Goal: Task Accomplishment & Management: Complete application form

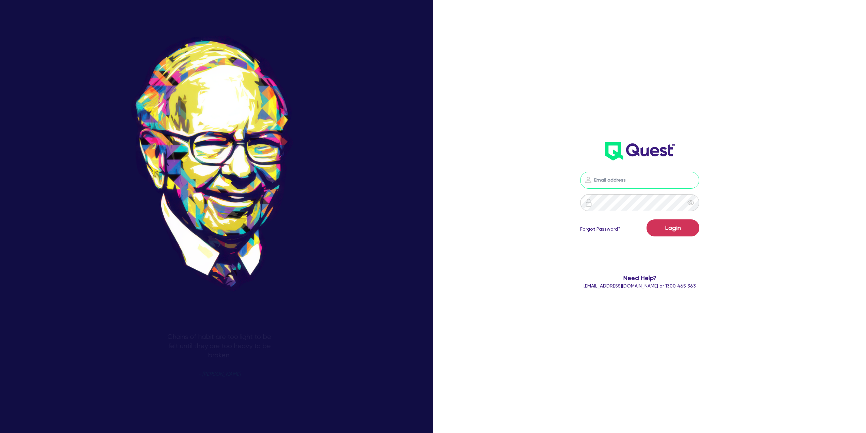
click at [615, 180] on input "email" at bounding box center [640, 180] width 119 height 17
type input "adam@mammoth.loans"
click at [647, 219] on button "Login" at bounding box center [673, 227] width 53 height 17
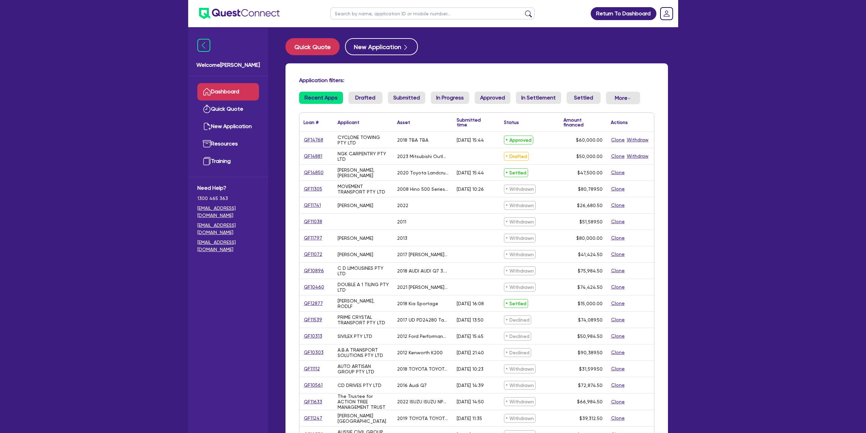
click at [590, 141] on span "$60,000.00" at bounding box center [589, 139] width 27 height 5
click at [584, 142] on span "$60,000.00" at bounding box center [589, 139] width 27 height 5
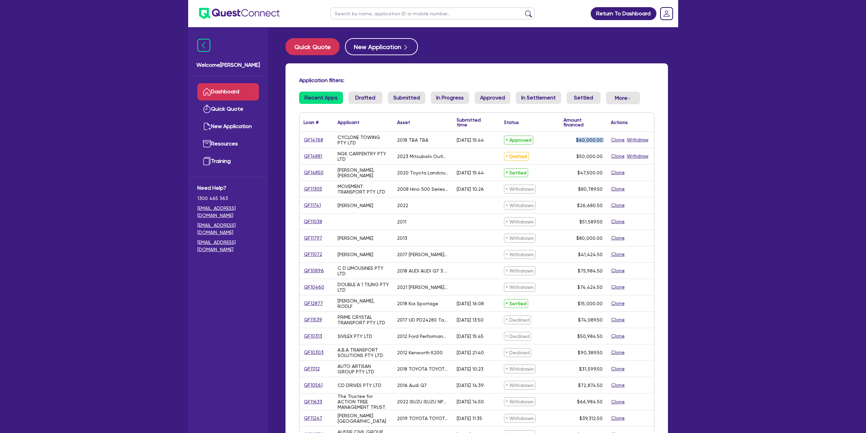
click at [584, 142] on span "$60,000.00" at bounding box center [589, 139] width 27 height 5
click at [319, 141] on link "QF14768" at bounding box center [314, 140] width 20 height 8
select select "CARS_AND_LIGHT_TRUCKS"
select select "PASSENGER_VEHICLES"
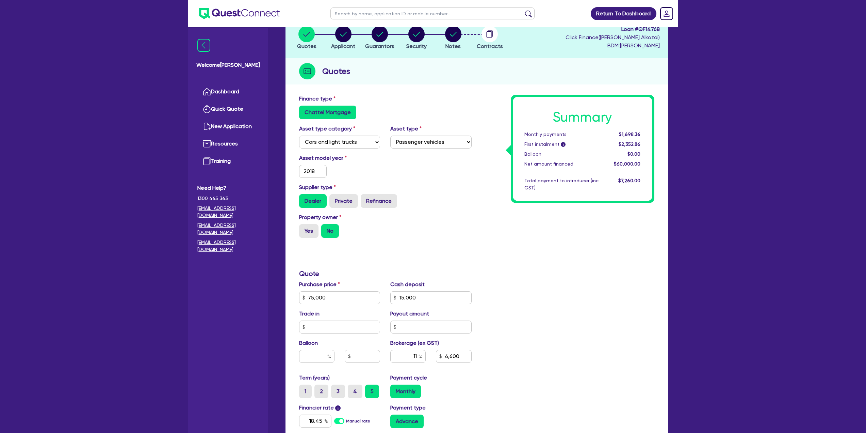
scroll to position [181, 0]
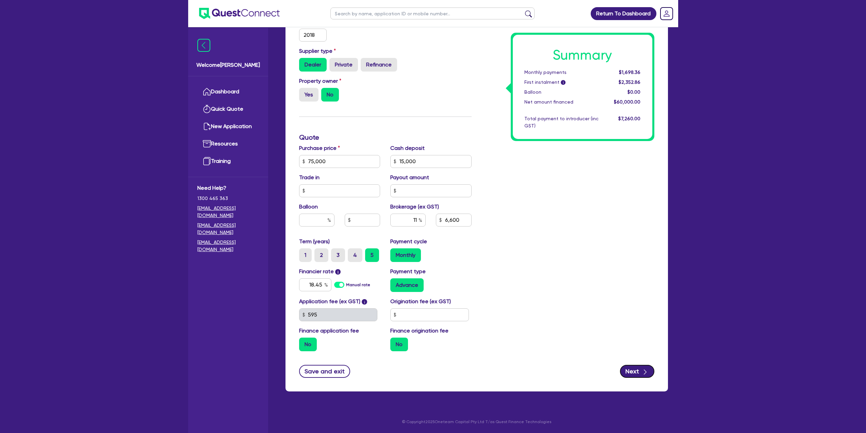
click at [642, 366] on button "Next" at bounding box center [637, 371] width 34 height 13
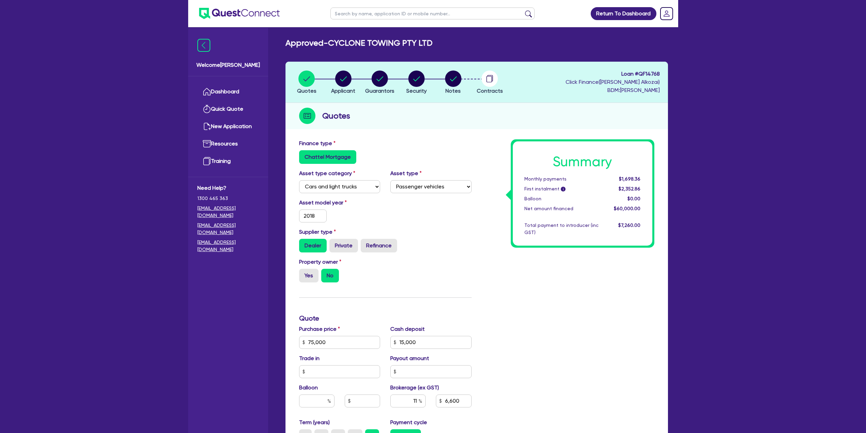
select select "COMPANY"
select select "BUILDING_CONSTRUCTION"
select select "BUSINESSES_CONSTRUCTION_SERVICES"
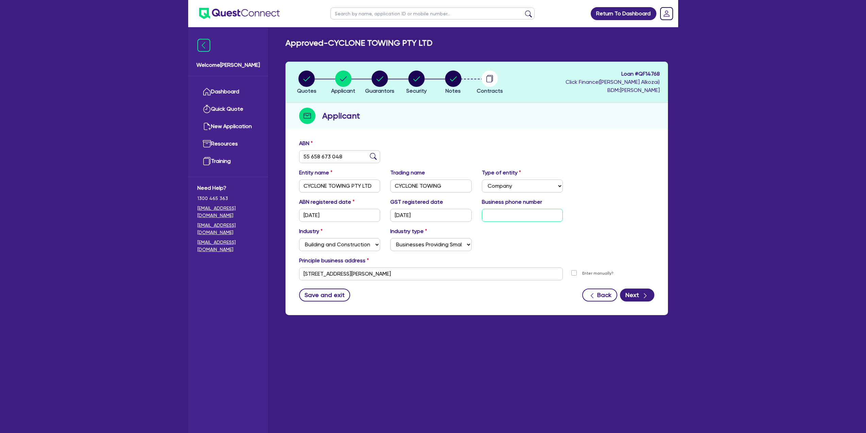
click at [550, 216] on input "text" at bounding box center [522, 215] width 81 height 13
paste input "04 1648 5833"
click at [530, 211] on input "04 1648 5833" at bounding box center [522, 215] width 81 height 13
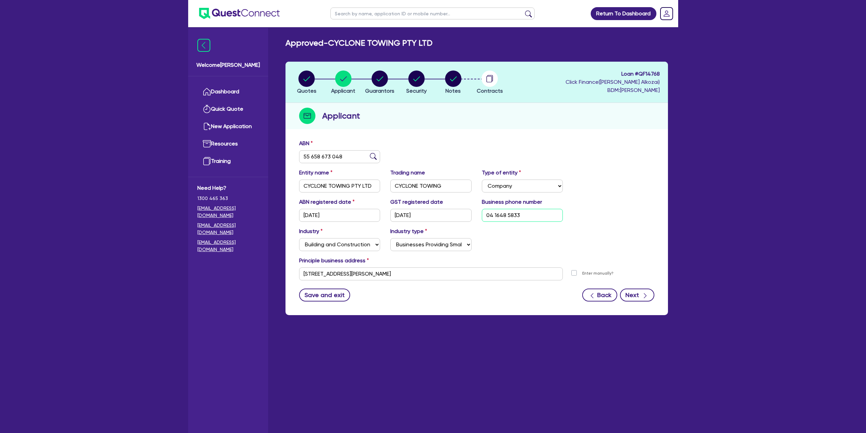
type input "04 1648 5833"
click at [647, 293] on icon "button" at bounding box center [645, 295] width 7 height 7
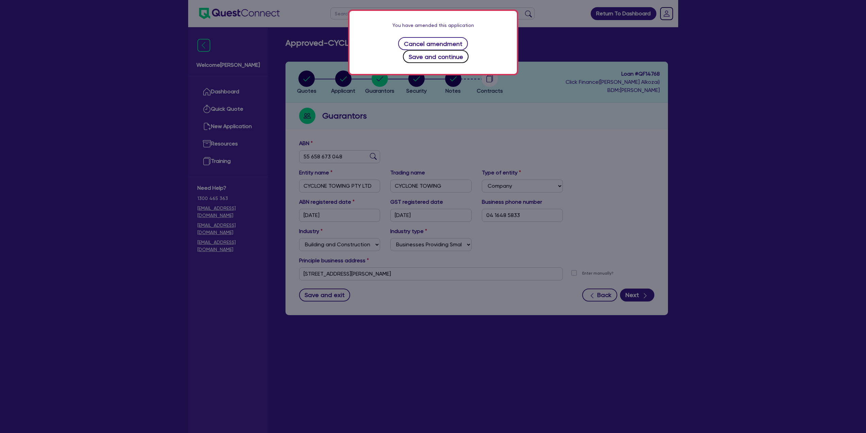
click at [457, 50] on button "Save and continue" at bounding box center [436, 56] width 66 height 13
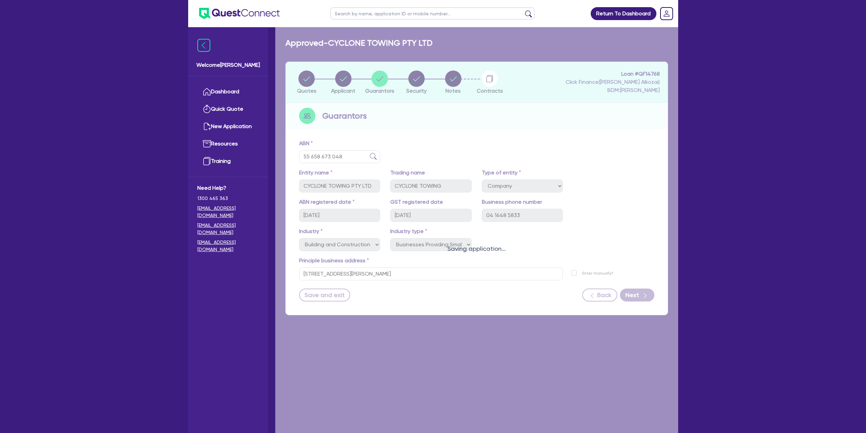
select select "MR"
select select "[GEOGRAPHIC_DATA]"
select select "MARRIED"
select select "CASH"
select select "VEHICLE"
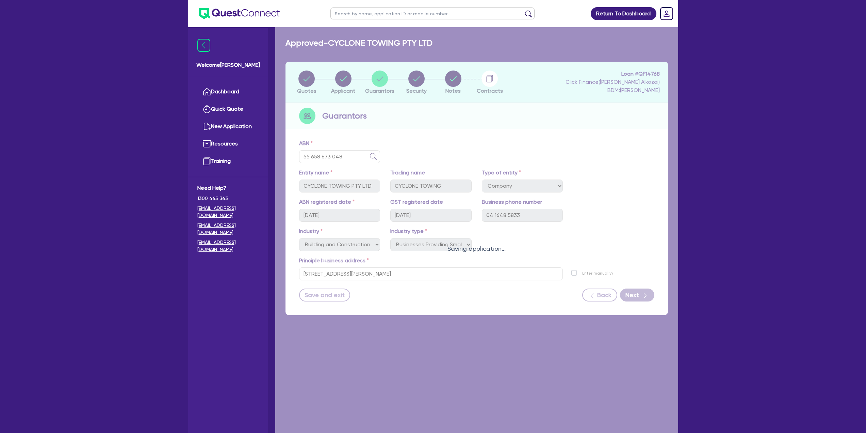
select select "HOUSEHOLD_PERSONAL"
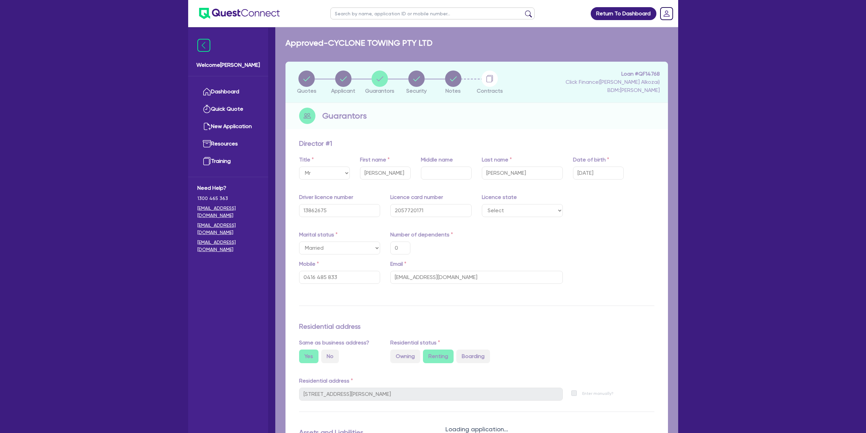
type input "0"
type input "0416 485 833"
type input "30,000"
type input "50,000"
type input "100,000"
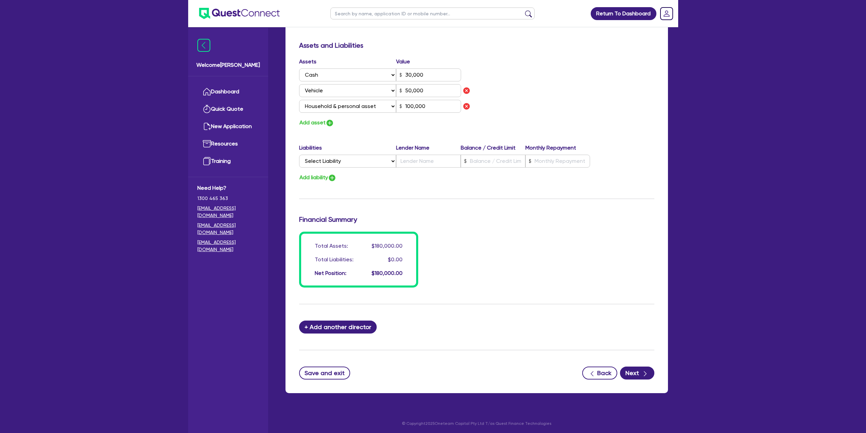
scroll to position [388, 0]
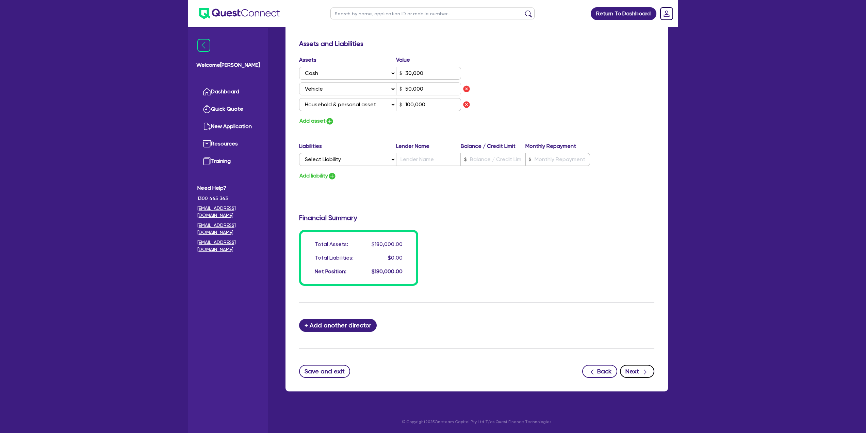
click at [641, 372] on button "Next" at bounding box center [637, 371] width 34 height 13
select select "CARS_AND_LIGHT_TRUCKS"
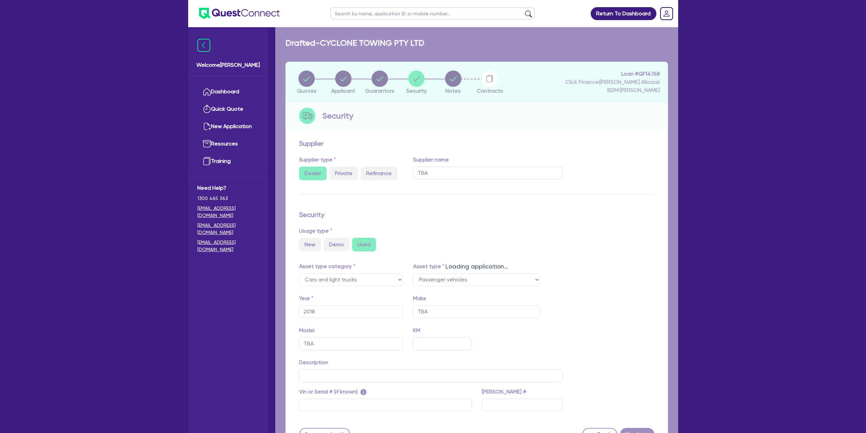
select select "PASSENGER_VEHICLES"
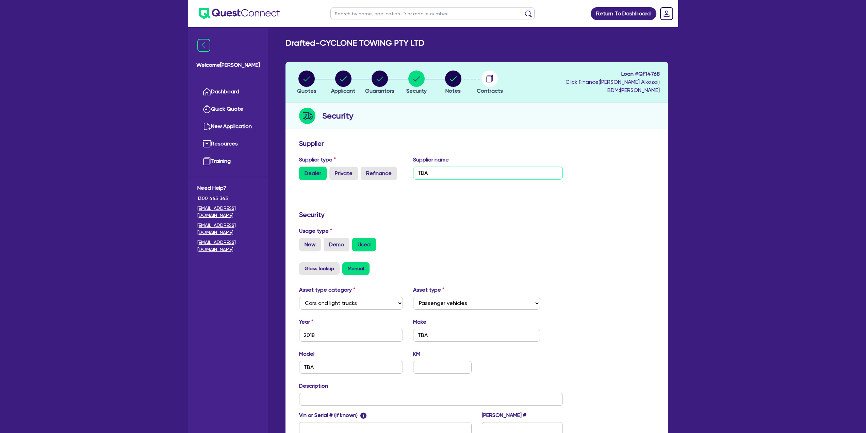
click at [508, 175] on input "TBA" at bounding box center [488, 172] width 150 height 13
paste input "BESPOKE AUTOHAUS PTY LTD"
type input "BESPOKE AUTOHAUS PTY LTD"
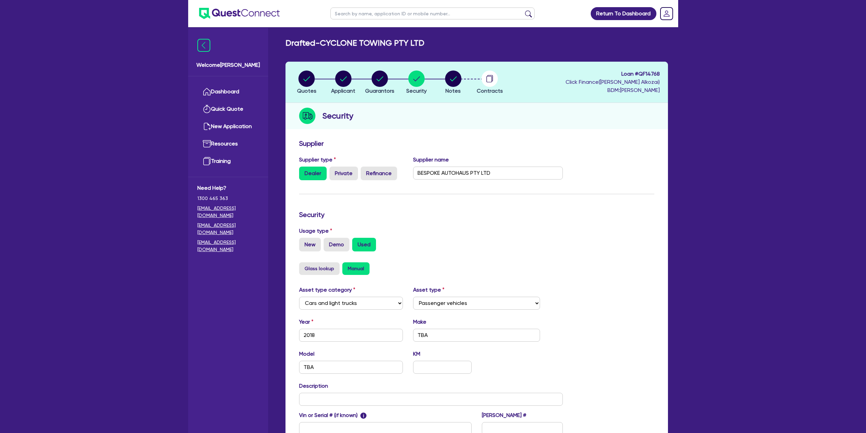
drag, startPoint x: 491, startPoint y: 202, endPoint x: 490, endPoint y: 211, distance: 9.3
click at [491, 202] on form "Supplier Supplier type Dealer Private Refinance Supplier name BESPOKE AUTOHAUS …" at bounding box center [476, 301] width 355 height 325
click at [447, 337] on input "TBA" at bounding box center [476, 335] width 127 height 13
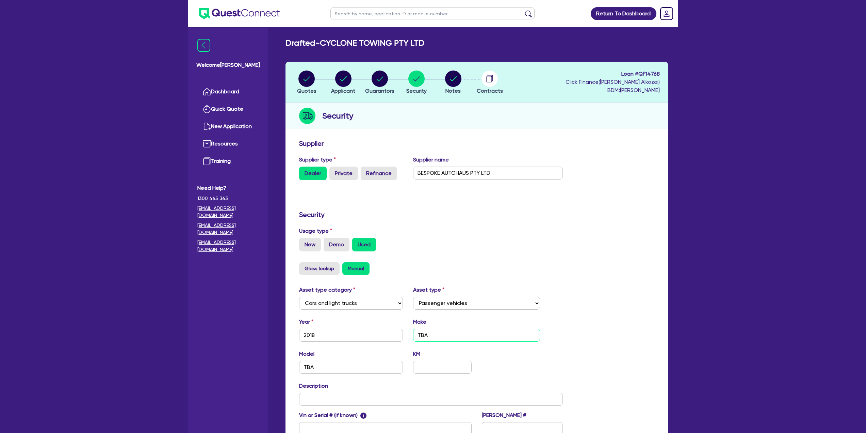
paste input "INFINITI"
type input "INFINITI"
click at [325, 366] on input "TBA" at bounding box center [351, 367] width 104 height 13
paste input "QX80"
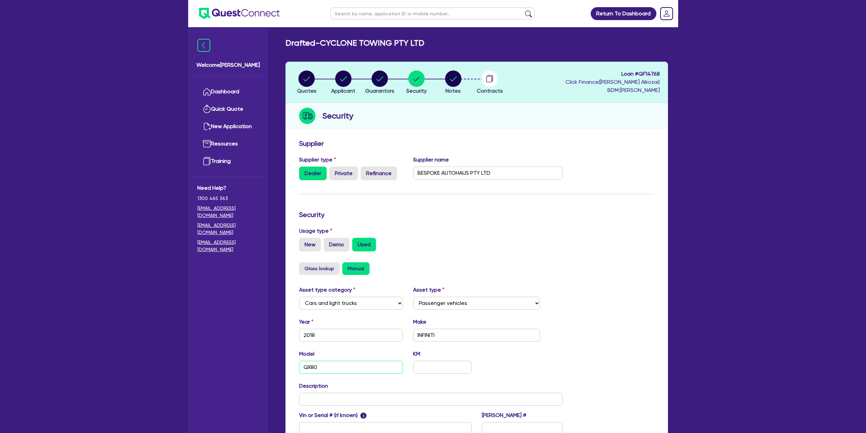
type input "QX80"
drag, startPoint x: 433, startPoint y: 359, endPoint x: 434, endPoint y: 363, distance: 3.9
click at [433, 359] on div "KM" at bounding box center [442, 362] width 68 height 24
click at [435, 368] on input "text" at bounding box center [442, 367] width 58 height 13
paste input "122,890"
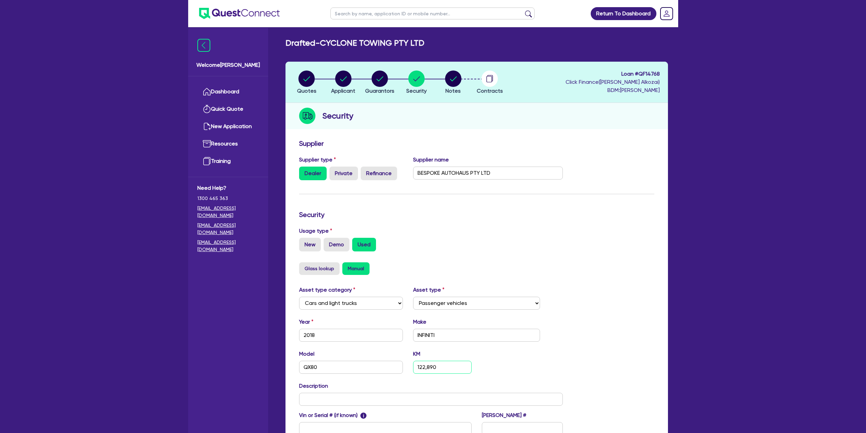
type input "122,890"
click at [374, 400] on input "text" at bounding box center [431, 399] width 264 height 13
paste input "INFINITI QX80 S PREMIUM Z62"
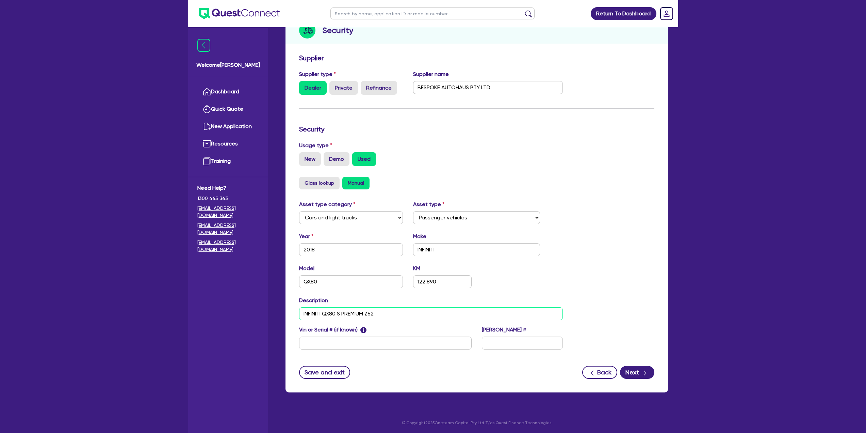
scroll to position [86, 0]
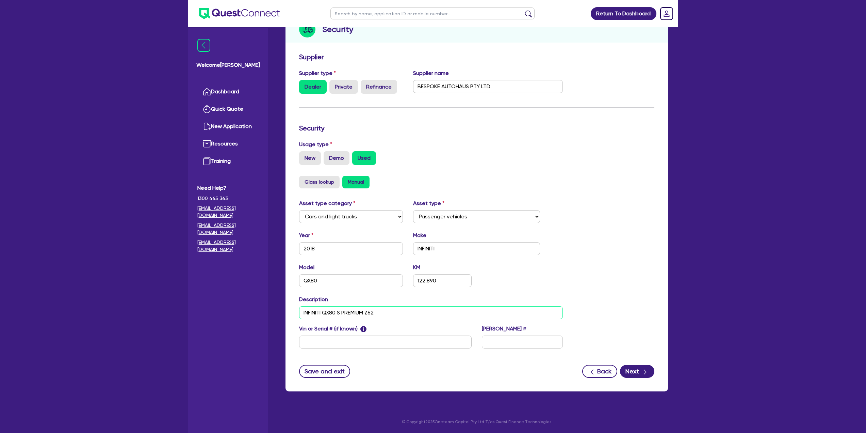
type input "INFINITI QX80 S PREMIUM Z62"
click at [337, 341] on input "text" at bounding box center [385, 341] width 173 height 13
paste input "1JANZ62A000S025"
click at [405, 346] on input "1JANZ62A000S025" at bounding box center [385, 341] width 173 height 13
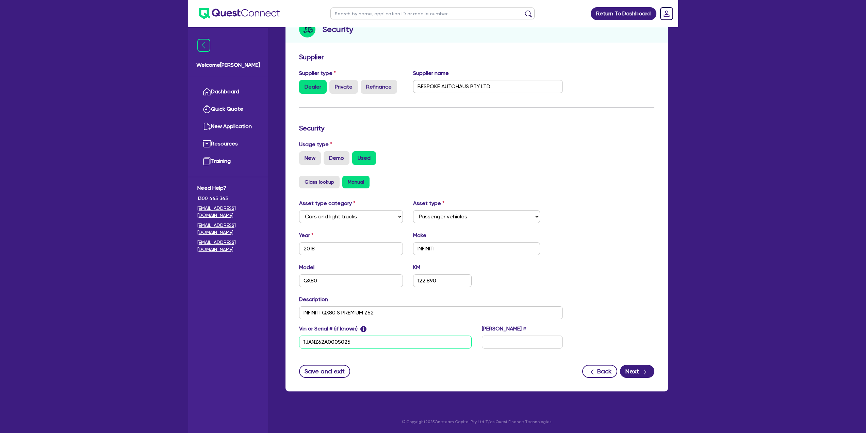
click at [405, 346] on input "1JANZ62A000S025" at bounding box center [385, 341] width 173 height 13
paste input "J N"
type input "J N 1JANZ62A000S025"
click at [539, 347] on input "text" at bounding box center [522, 341] width 81 height 13
paste input "AQH188"
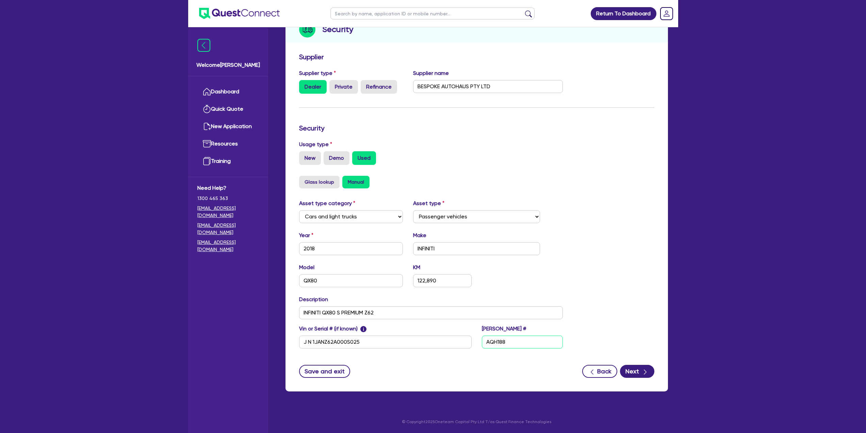
type input "AQH188"
click at [619, 322] on div "Asset type category Select Cars and light trucks Primary assets Secondary asset…" at bounding box center [477, 277] width 366 height 157
click at [414, 343] on input "J N 1JANZ62A000S025" at bounding box center [385, 341] width 173 height 13
click at [384, 346] on input "J N 1JANZ62A000S025" at bounding box center [385, 341] width 173 height 13
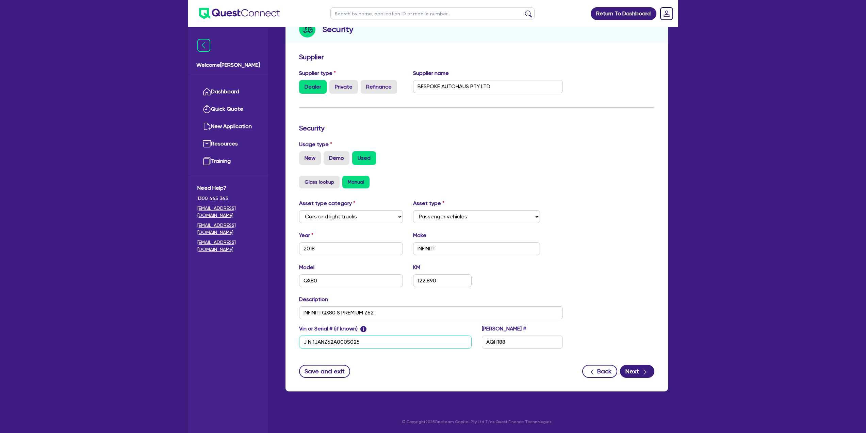
click at [424, 342] on input "J N 1JANZ62A000S025" at bounding box center [385, 341] width 173 height 13
paste input "N1 JANZ62A0005"
type input "JN1 JANZ62A0005025"
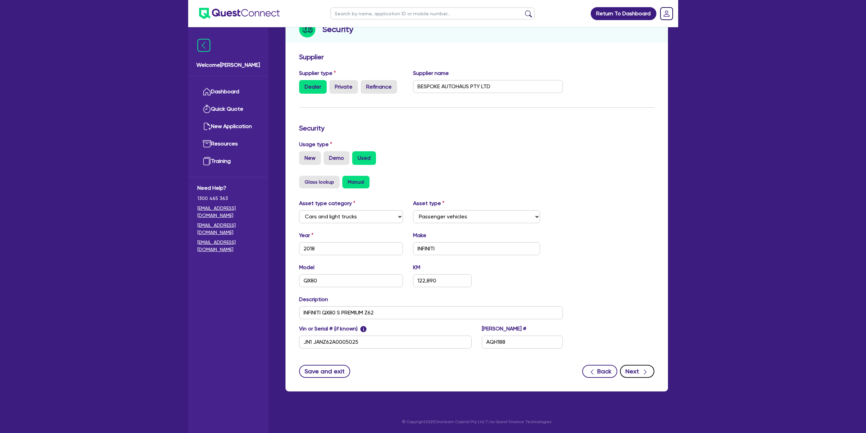
click at [640, 371] on button "Next" at bounding box center [637, 371] width 34 height 13
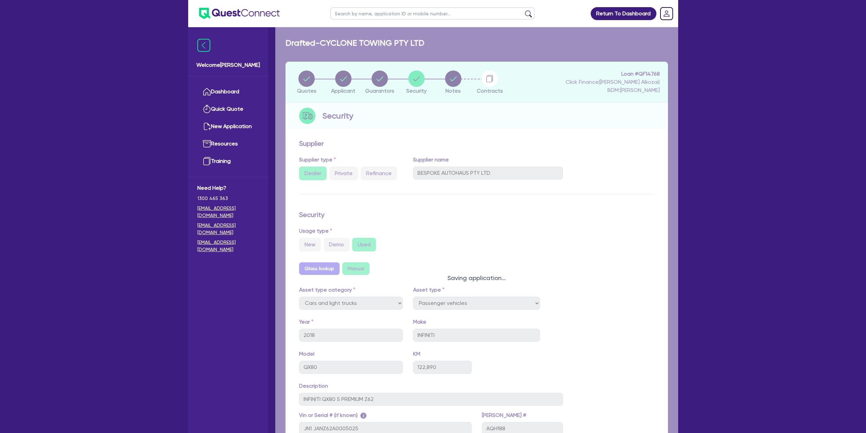
select select "Quest Finance - Own Book"
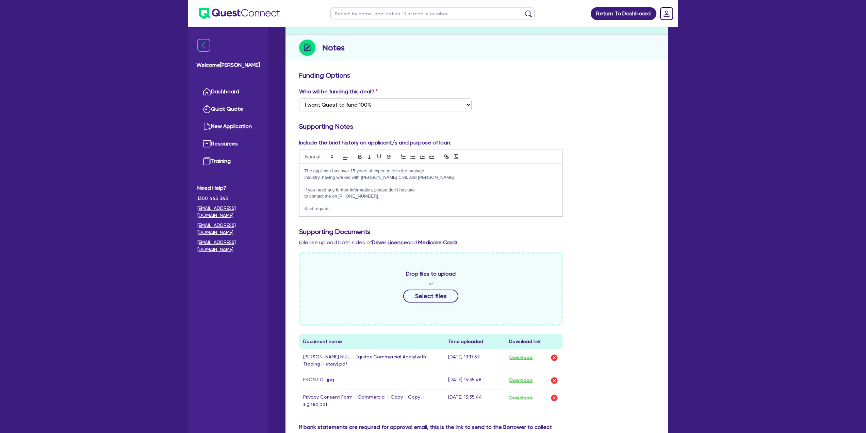
scroll to position [102, 0]
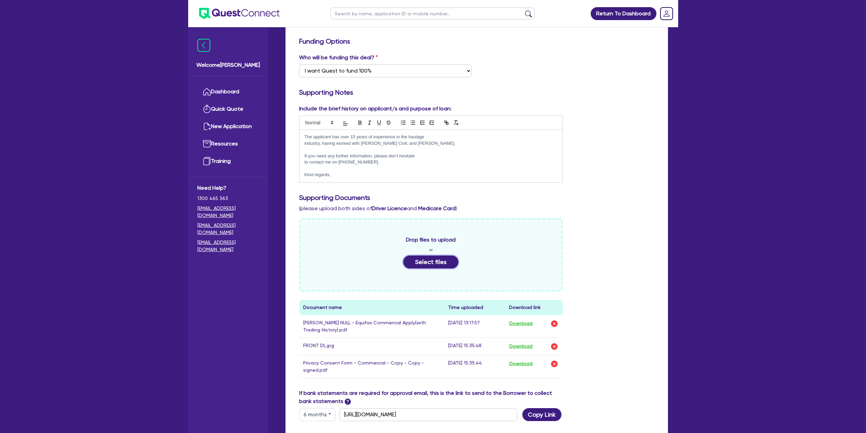
click at [438, 257] on button "Select files" at bounding box center [430, 261] width 55 height 13
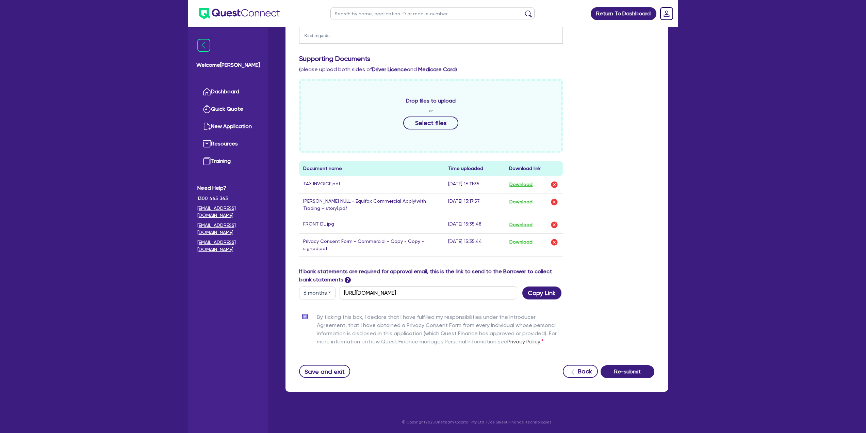
scroll to position [241, 0]
click at [611, 372] on button "Re-submit" at bounding box center [628, 371] width 54 height 13
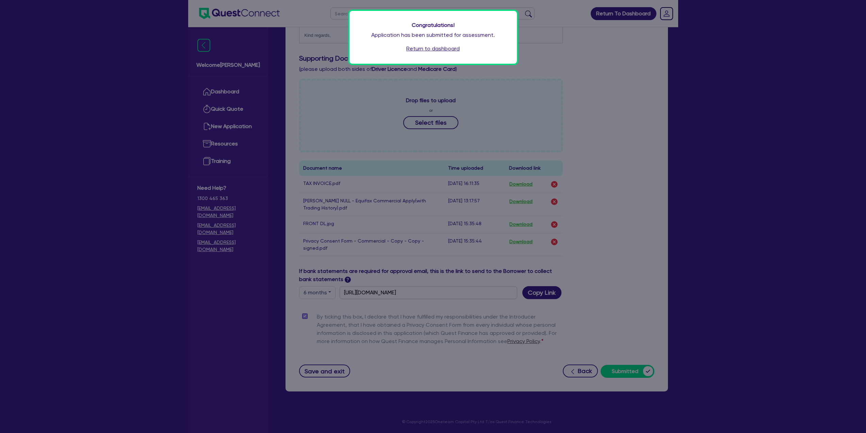
click at [444, 48] on link "Return to dashboard" at bounding box center [433, 49] width 53 height 8
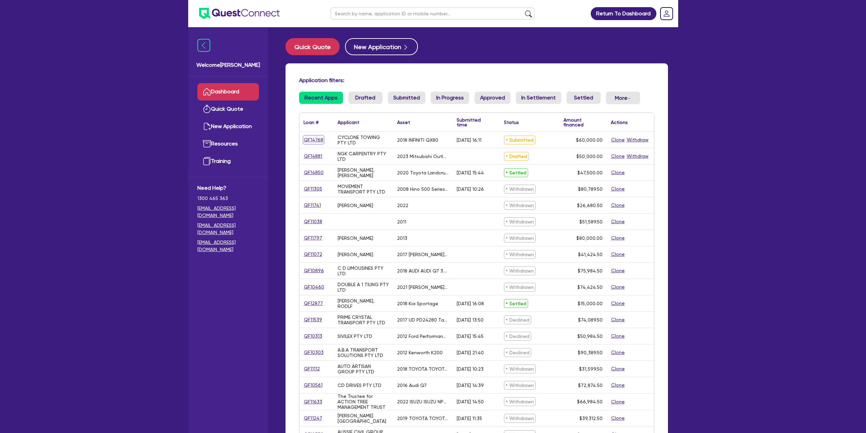
click at [316, 140] on link "QF14768" at bounding box center [314, 140] width 20 height 8
select select "CARS_AND_LIGHT_TRUCKS"
select select "PASSENGER_VEHICLES"
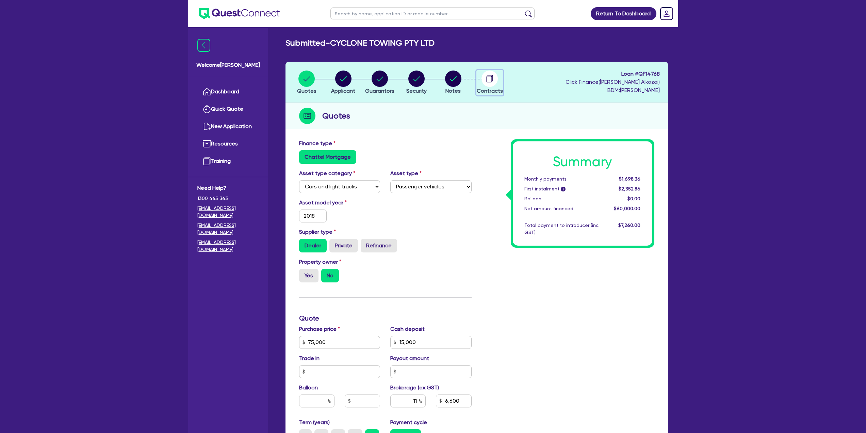
click at [493, 82] on circle "button" at bounding box center [490, 78] width 16 height 16
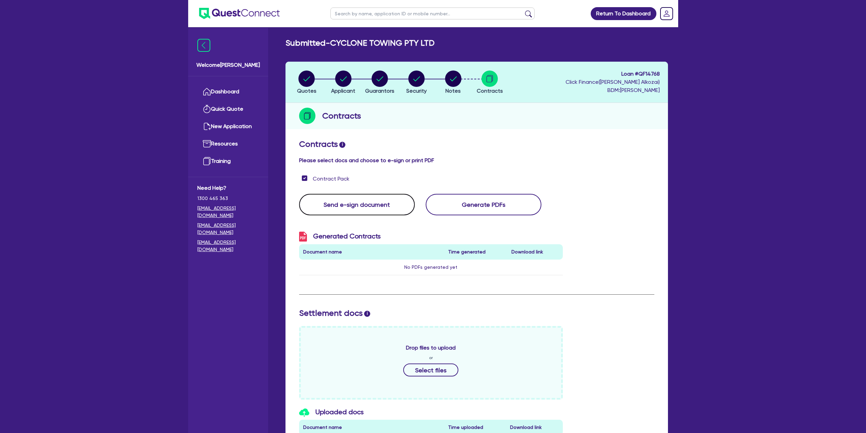
click at [388, 197] on button "Send e-sign document" at bounding box center [357, 204] width 116 height 21
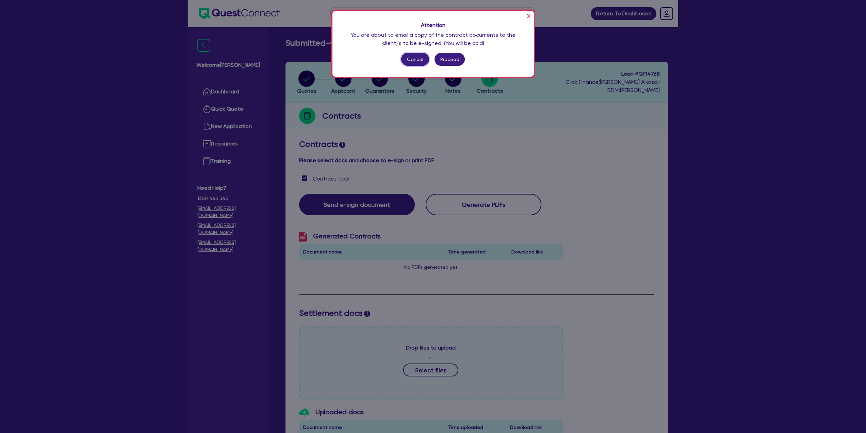
click at [414, 58] on button "Cancel" at bounding box center [415, 59] width 28 height 13
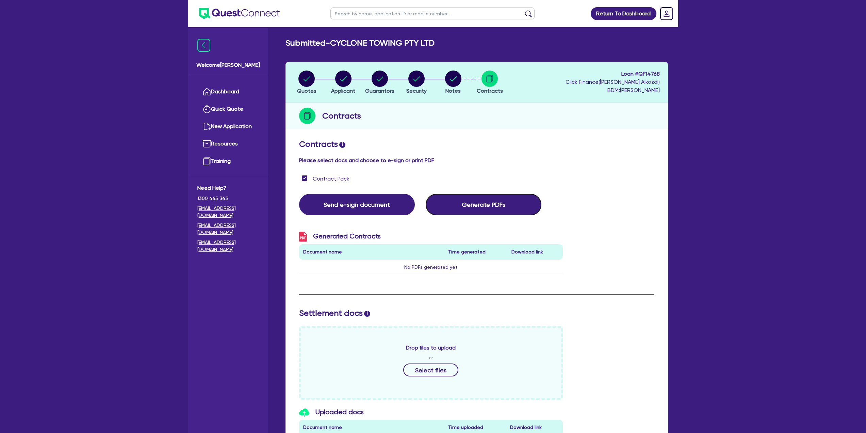
click at [471, 202] on button "Generate PDFs" at bounding box center [484, 204] width 116 height 21
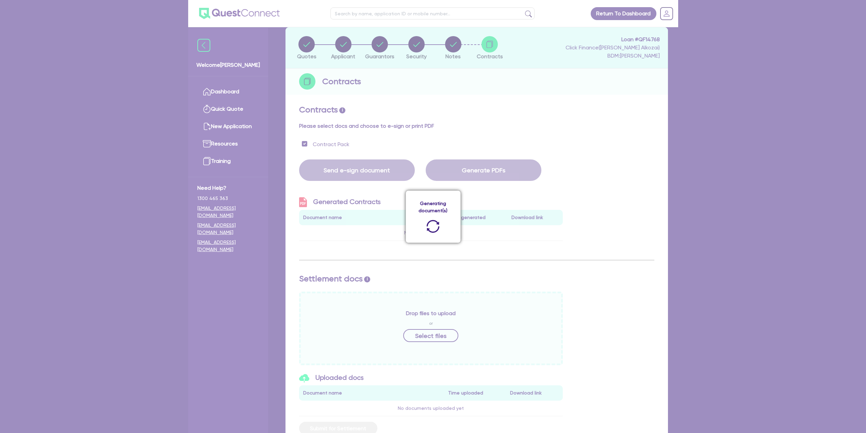
scroll to position [91, 0]
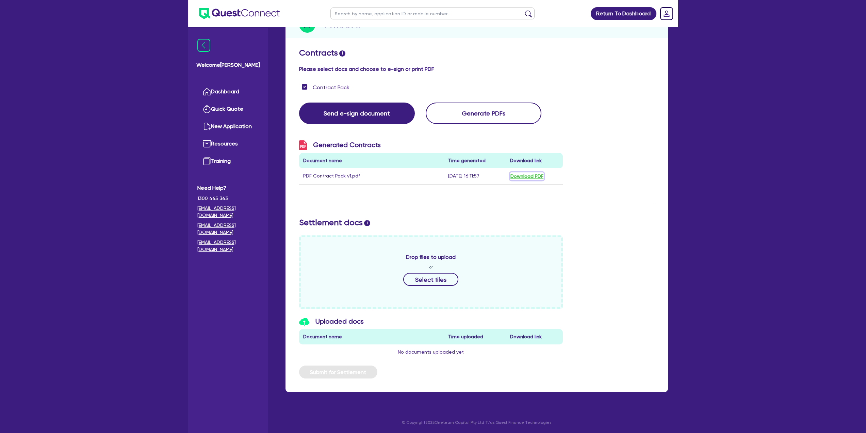
click at [525, 173] on button "Download PDF" at bounding box center [527, 176] width 34 height 8
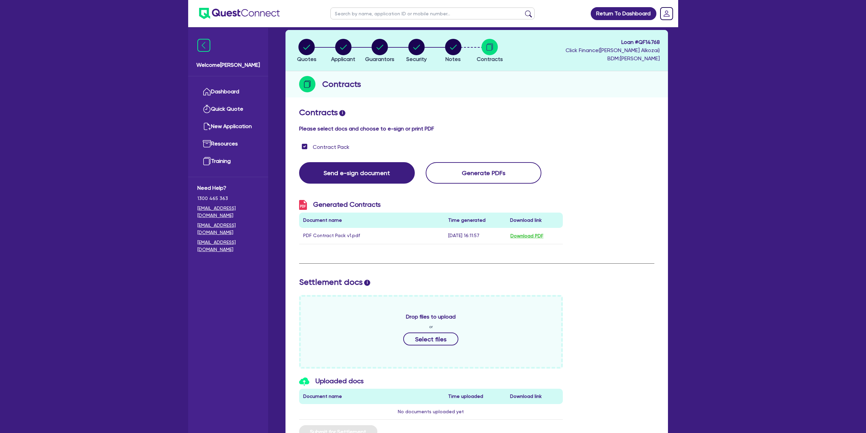
scroll to position [0, 0]
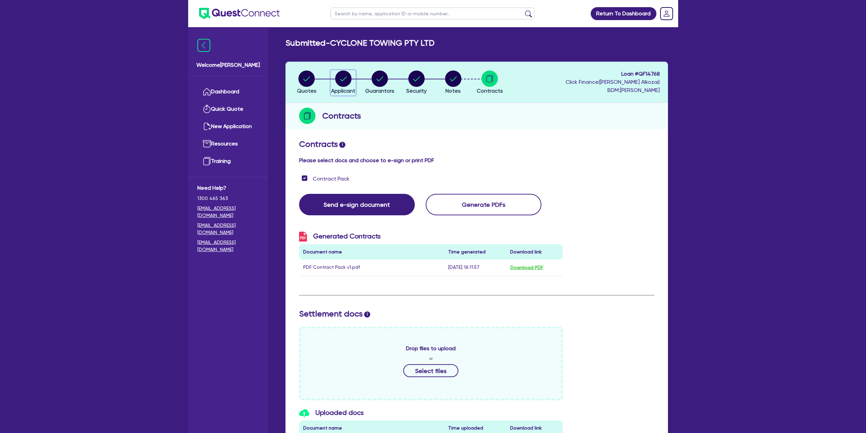
click at [345, 77] on circle "button" at bounding box center [343, 78] width 16 height 16
select select "COMPANY"
select select "BUILDING_CONSTRUCTION"
select select "BUSINESSES_CONSTRUCTION_SERVICES"
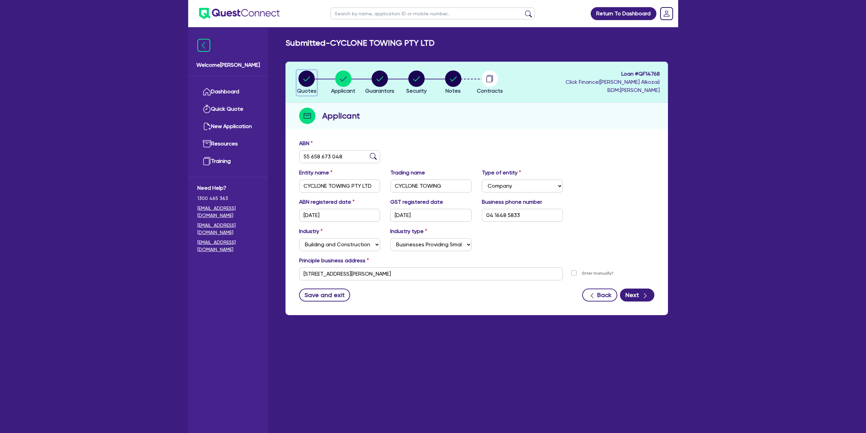
click at [314, 84] on icon "button" at bounding box center [307, 78] width 16 height 16
select select "CARS_AND_LIGHT_TRUCKS"
select select "PASSENGER_VEHICLES"
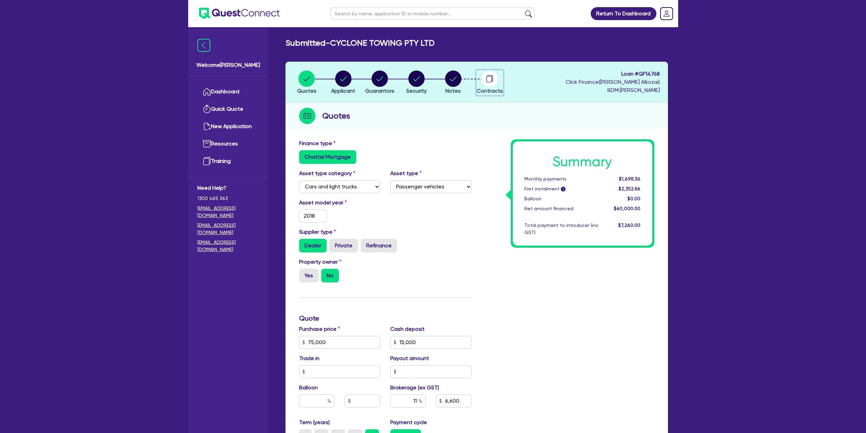
click at [486, 82] on circle "button" at bounding box center [490, 78] width 16 height 16
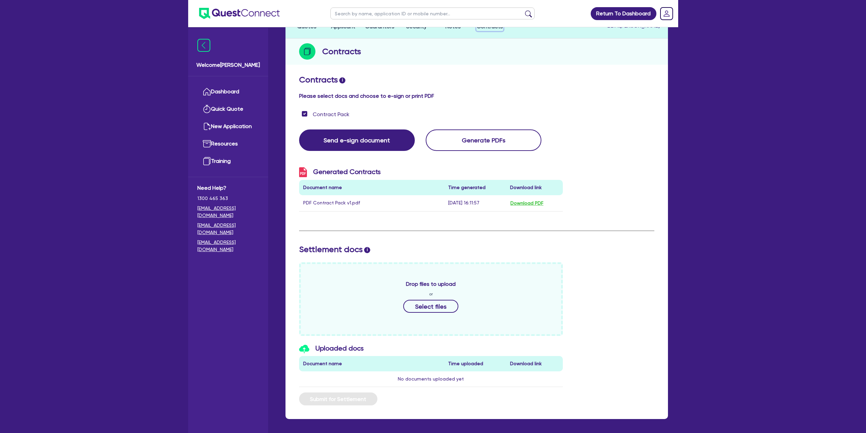
scroll to position [68, 0]
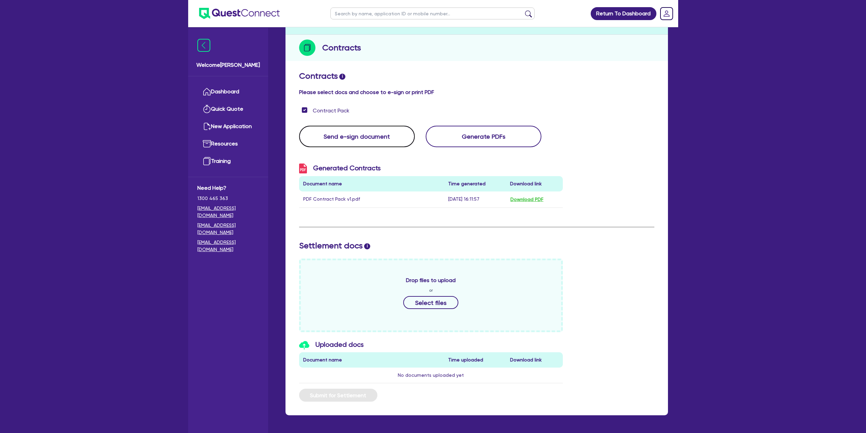
click at [378, 130] on button "Send e-sign document" at bounding box center [357, 136] width 116 height 21
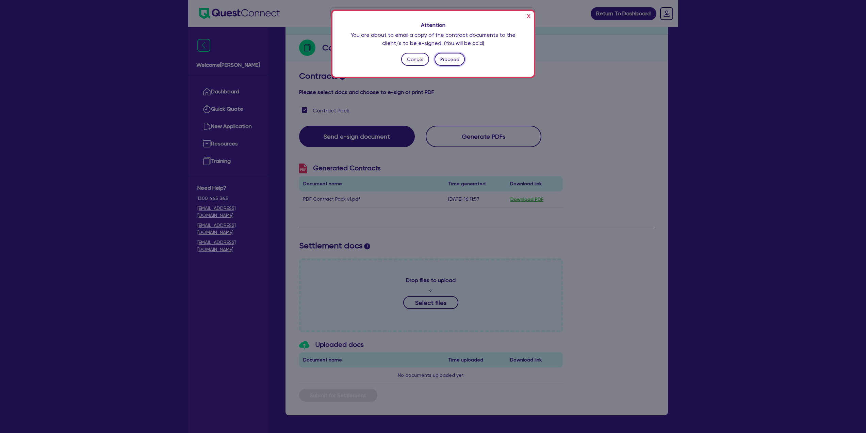
click at [448, 63] on button "Proceed" at bounding box center [450, 59] width 30 height 13
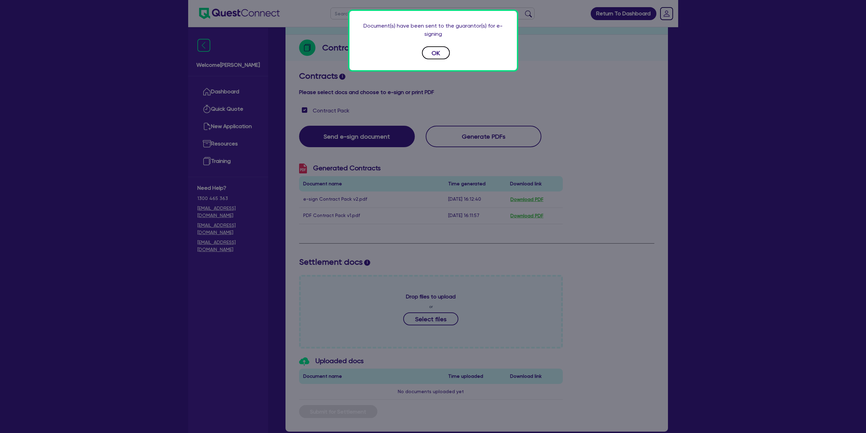
click at [431, 54] on button "OK" at bounding box center [436, 52] width 28 height 13
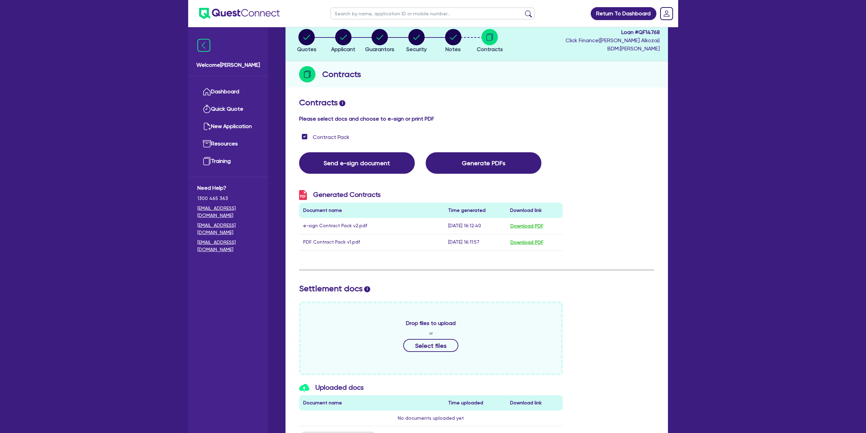
scroll to position [40, 0]
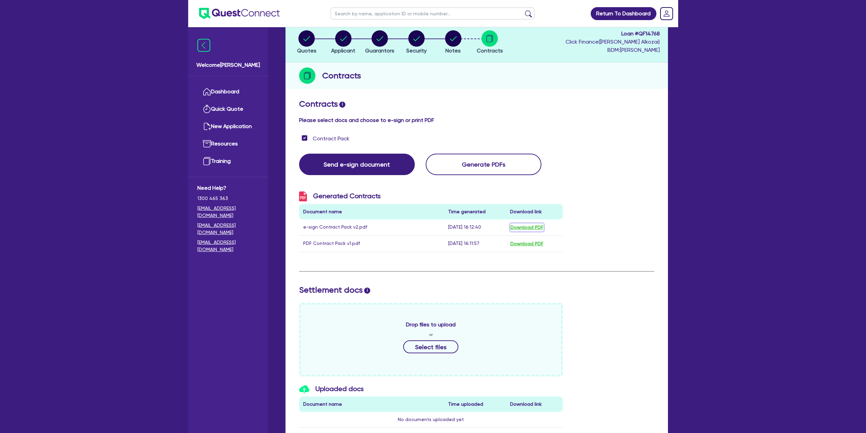
click at [529, 226] on button "Download PDF" at bounding box center [527, 227] width 34 height 8
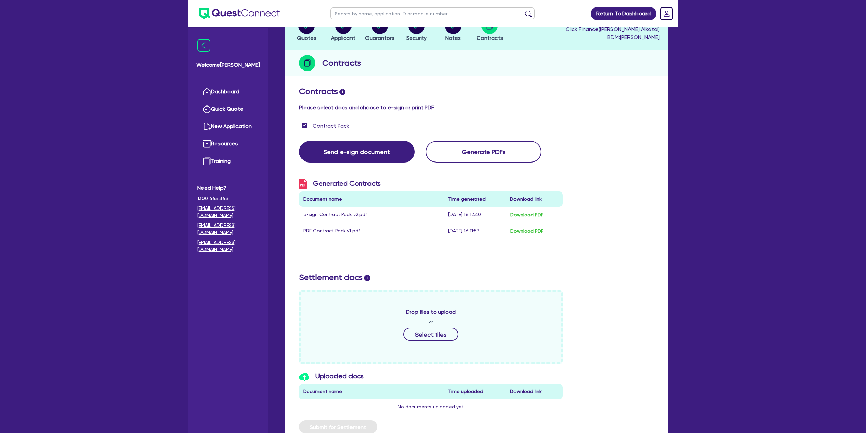
scroll to position [0, 0]
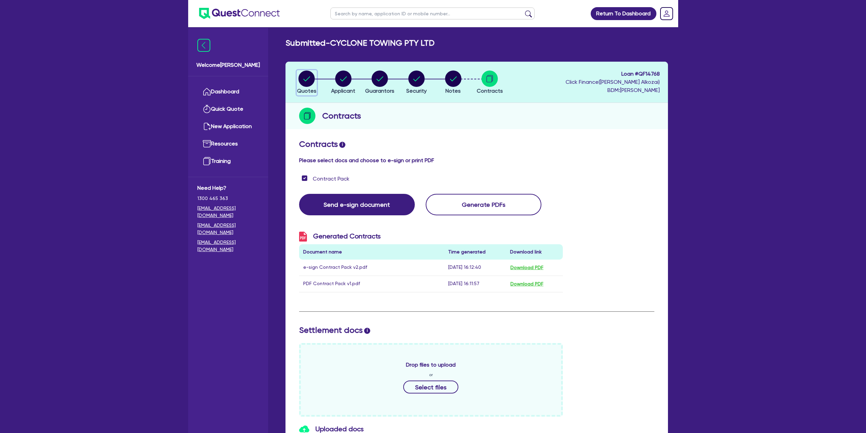
click at [305, 83] on circle "button" at bounding box center [307, 78] width 16 height 16
select select "CARS_AND_LIGHT_TRUCKS"
select select "PASSENGER_VEHICLES"
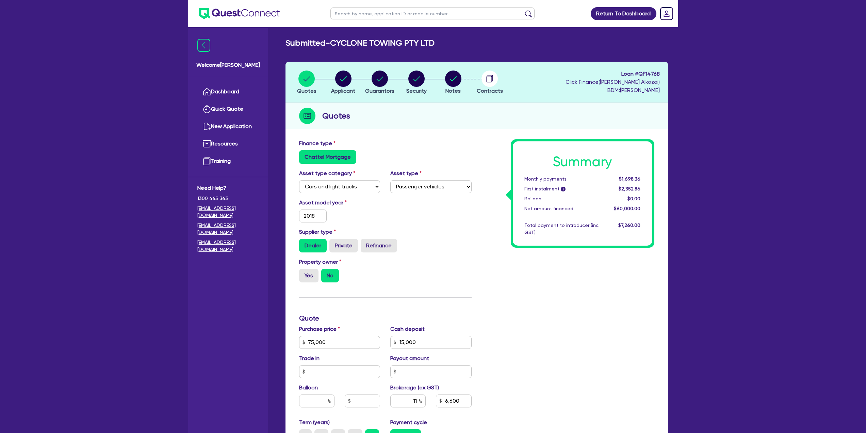
click at [633, 178] on span "$1,698.36" at bounding box center [629, 178] width 21 height 5
copy span "$1,698.36"
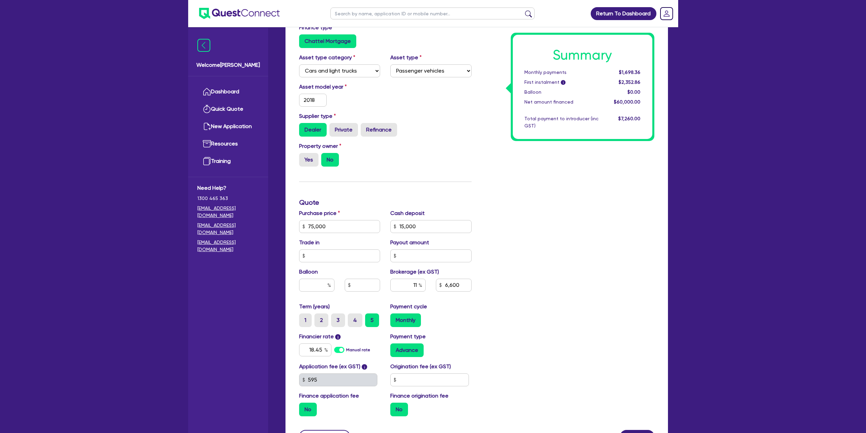
scroll to position [113, 0]
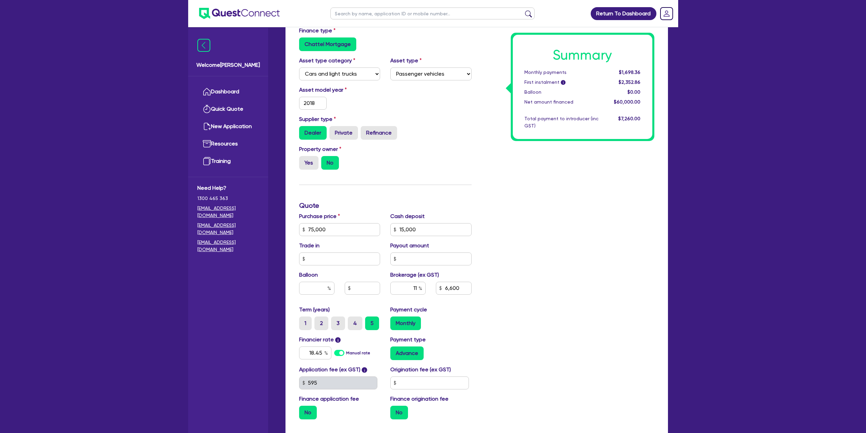
click at [634, 164] on div "Summary Monthly payments $1,698.36 First instalment i $2,352.86 Balloon $0.00 N…" at bounding box center [568, 226] width 183 height 398
click at [627, 81] on span "$2,352.86" at bounding box center [630, 81] width 22 height 5
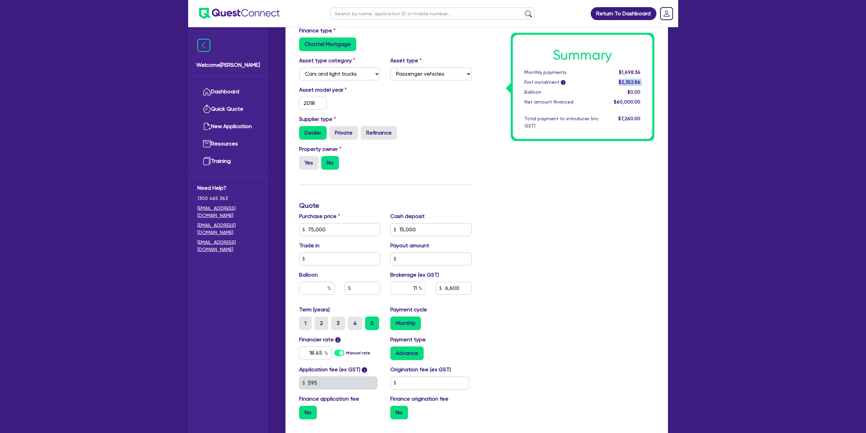
click at [627, 81] on span "$2,352.86" at bounding box center [630, 81] width 22 height 5
click at [654, 230] on div "Summary Monthly payments $1,698.36 First instalment i $2,352.86 Balloon $0.00 N…" at bounding box center [568, 226] width 183 height 398
click at [628, 71] on span "$1,698.36" at bounding box center [629, 71] width 21 height 5
click at [631, 71] on span "$1,698.36" at bounding box center [629, 71] width 21 height 5
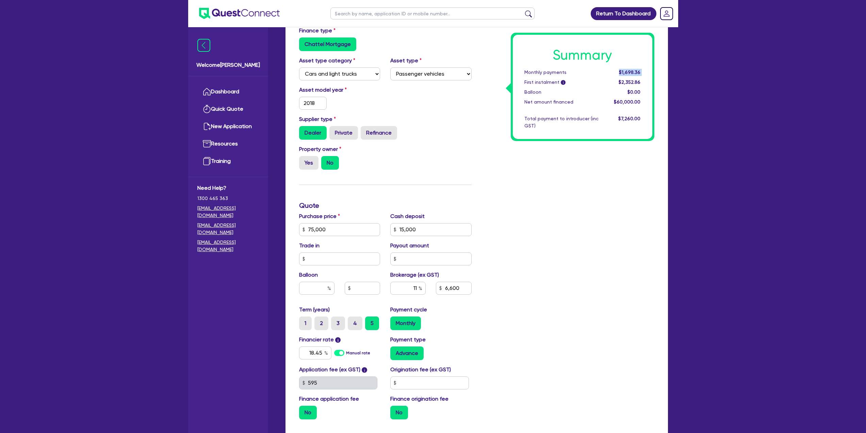
click at [631, 71] on span "$1,698.36" at bounding box center [629, 71] width 21 height 5
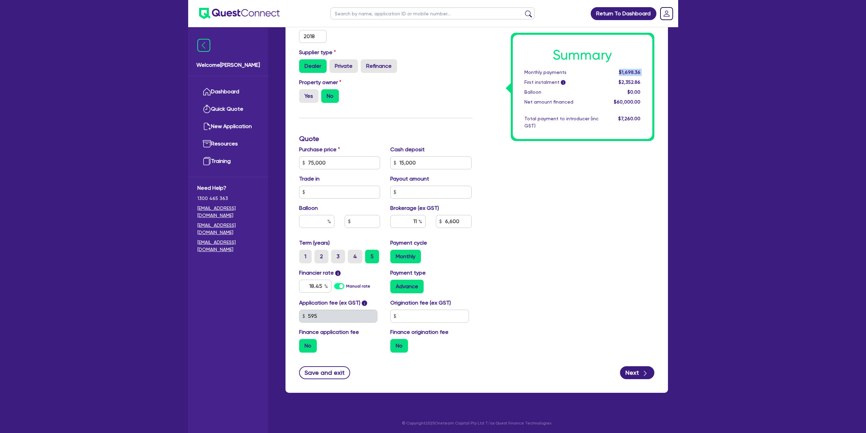
scroll to position [181, 0]
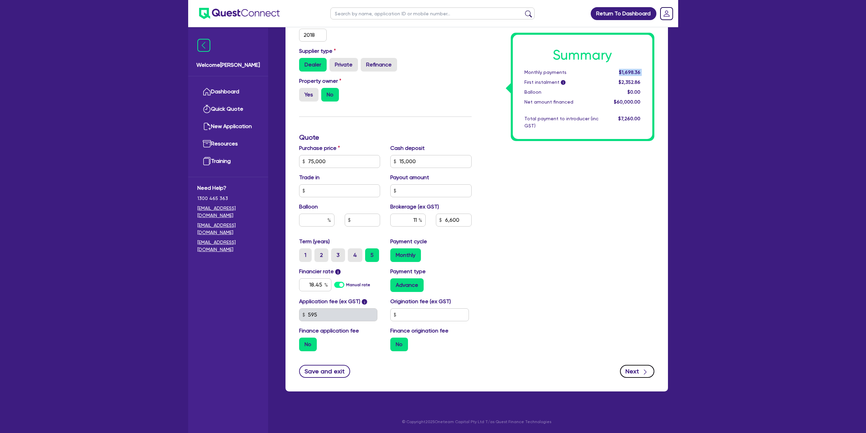
click at [639, 371] on button "Next" at bounding box center [637, 371] width 34 height 13
select select "COMPANY"
select select "BUILDING_CONSTRUCTION"
select select "BUSINESSES_CONSTRUCTION_SERVICES"
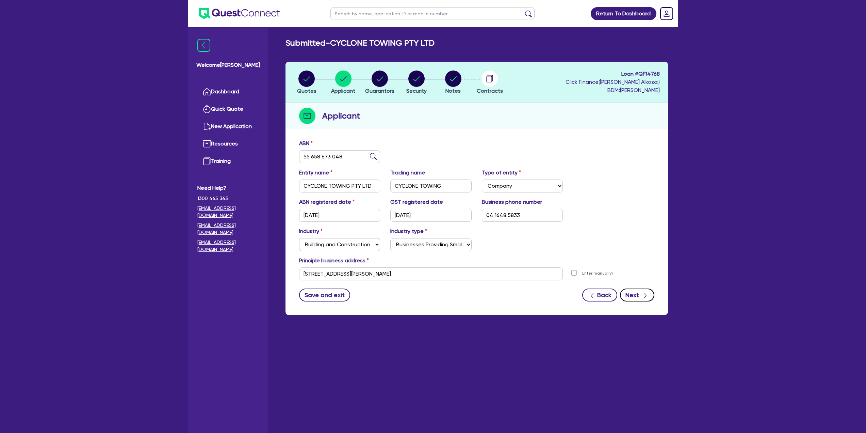
click at [630, 291] on button "Next" at bounding box center [637, 294] width 34 height 13
select select "MR"
select select "[GEOGRAPHIC_DATA]"
select select "MARRIED"
select select "CASH"
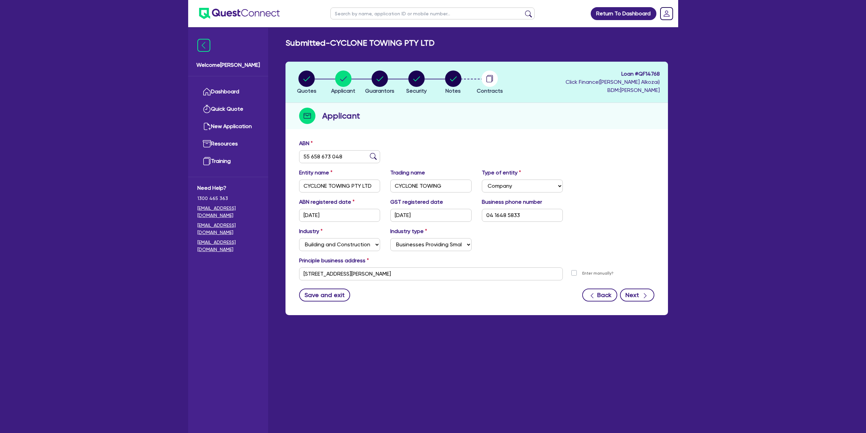
select select "VEHICLE"
select select "HOUSEHOLD_PERSONAL"
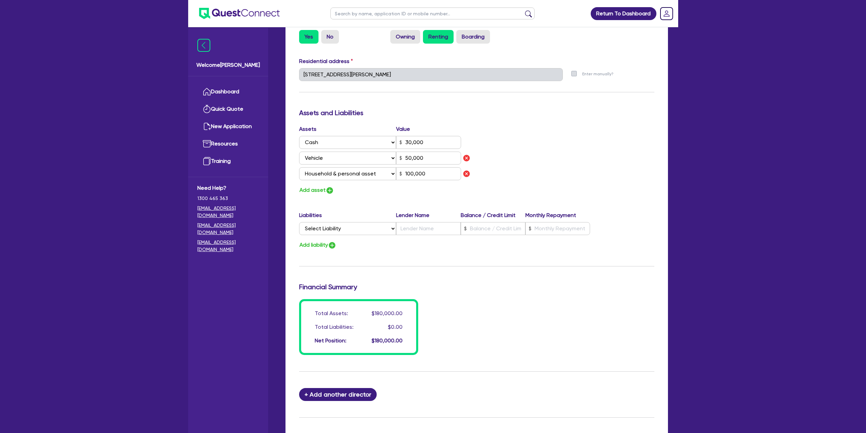
scroll to position [388, 0]
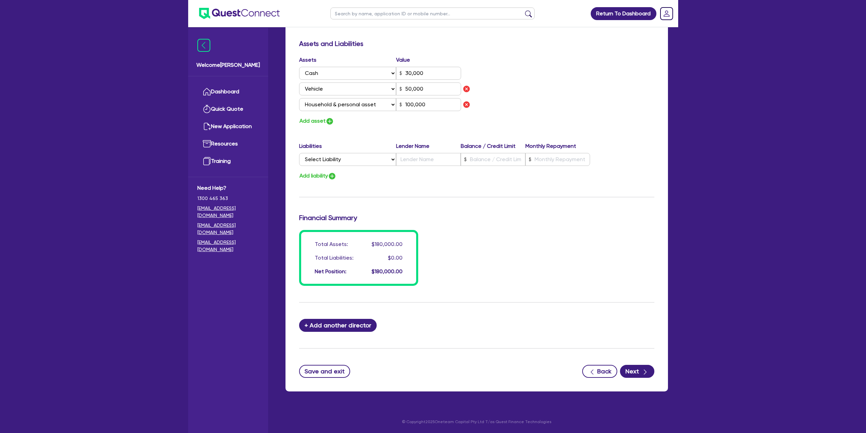
click at [642, 362] on form "Update residential status for Director #1 Boarding is only acceptable when the …" at bounding box center [476, 64] width 355 height 627
click at [643, 372] on icon "button" at bounding box center [645, 371] width 7 height 7
select select "CARS_AND_LIGHT_TRUCKS"
select select "PASSENGER_VEHICLES"
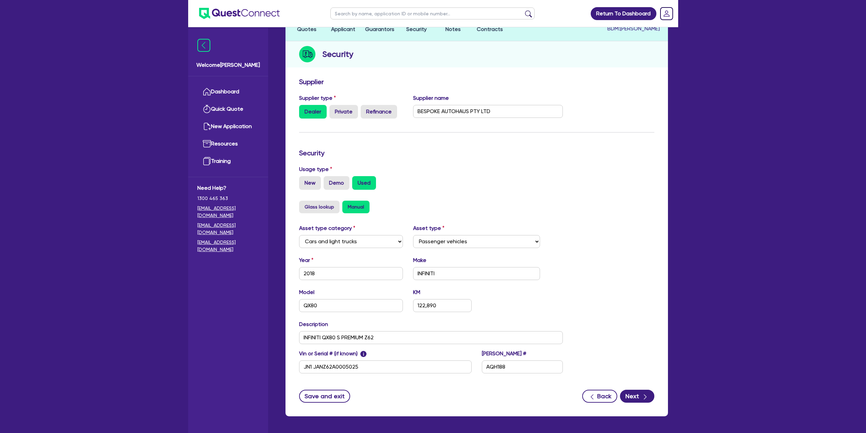
scroll to position [86, 0]
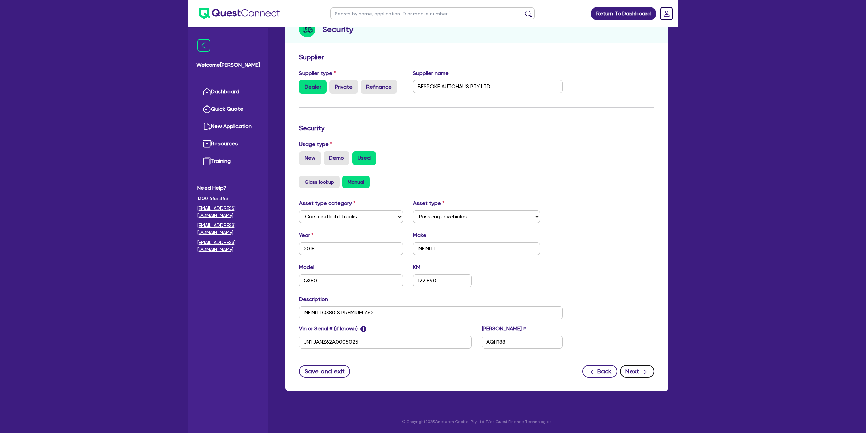
click at [634, 369] on button "Next" at bounding box center [637, 371] width 34 height 13
select select "Quest Finance - Own Book"
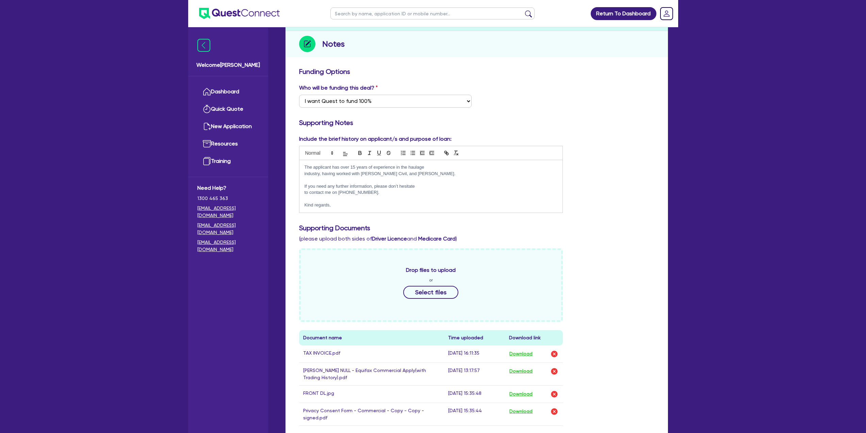
scroll to position [241, 0]
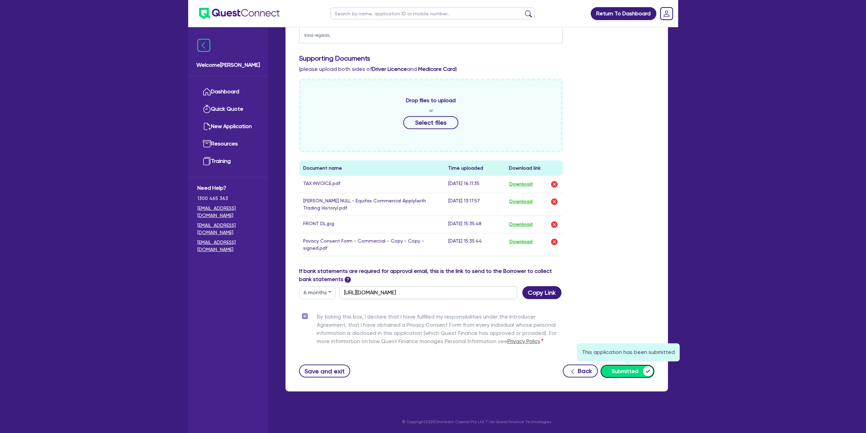
click at [627, 372] on button "Submitted" at bounding box center [628, 371] width 54 height 13
click at [642, 371] on button "Submitted" at bounding box center [628, 371] width 54 height 13
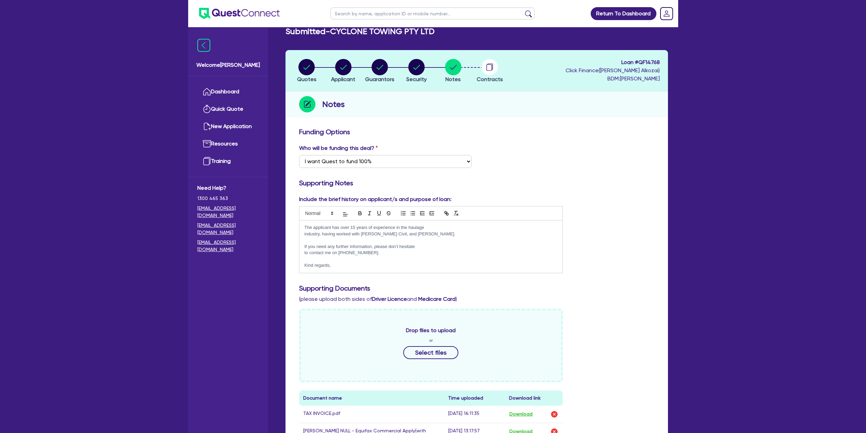
scroll to position [0, 0]
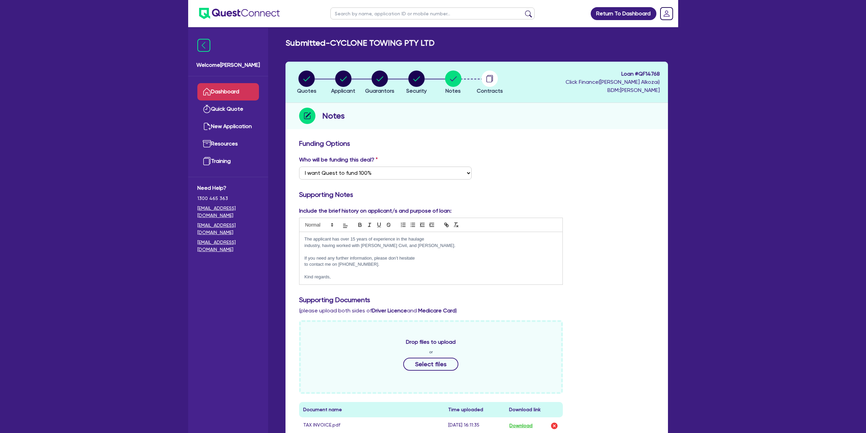
click at [221, 90] on link "Dashboard" at bounding box center [228, 91] width 62 height 17
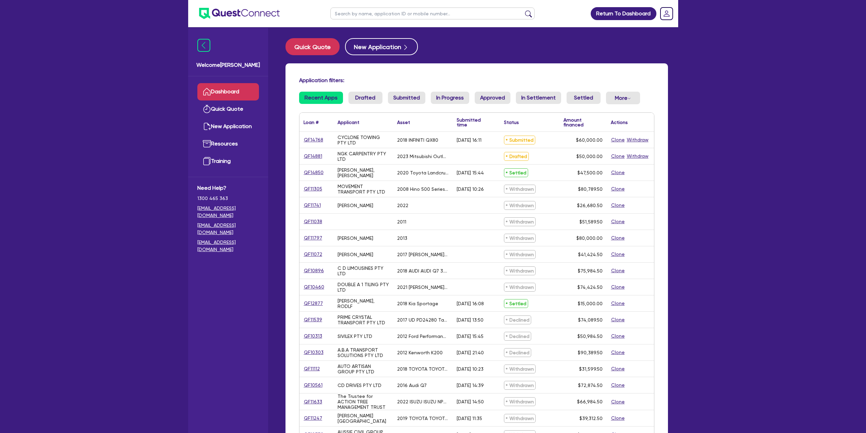
click at [303, 139] on div "QF14768" at bounding box center [317, 140] width 34 height 16
click at [309, 138] on link "QF14768" at bounding box center [314, 140] width 20 height 8
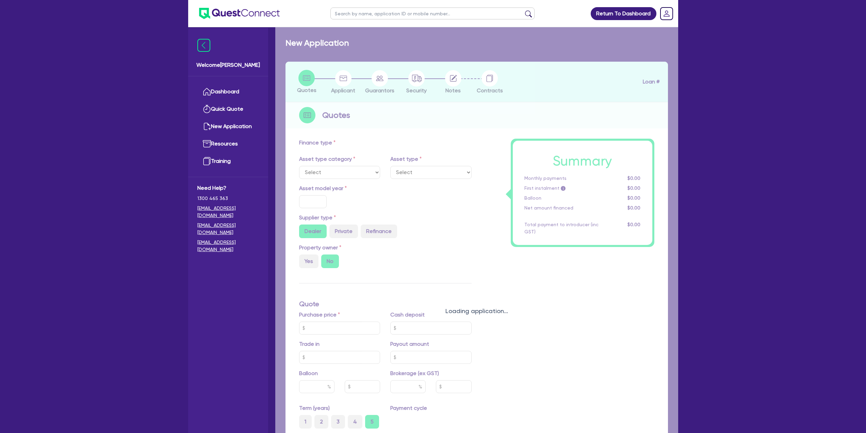
select select "CARS_AND_LIGHT_TRUCKS"
type input "2018"
type input "75,000"
type input "15,000"
type input "11"
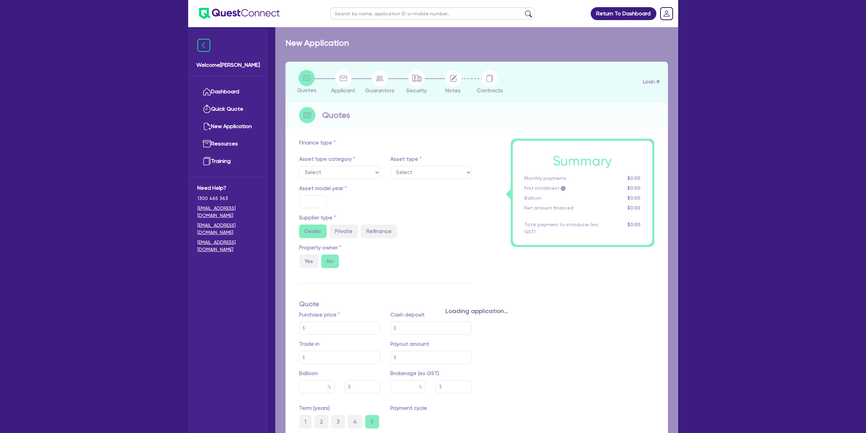
type input "6,600"
type input "18.45"
select select "PASSENGER_VEHICLES"
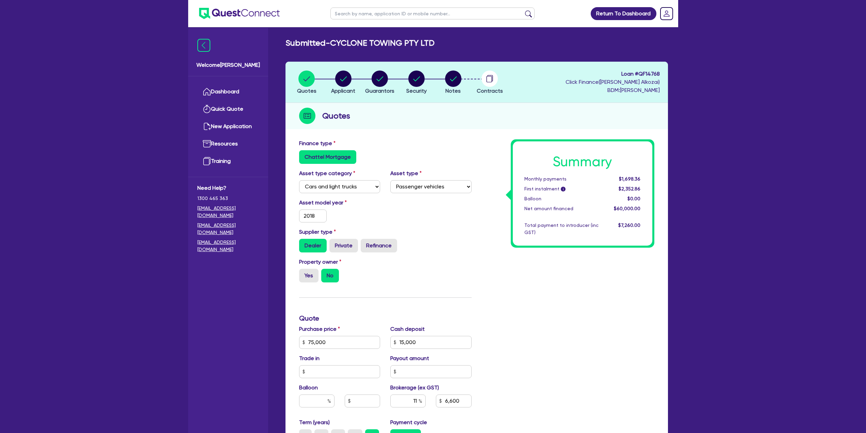
click at [633, 190] on span "$2,352.86" at bounding box center [630, 188] width 22 height 5
click at [635, 179] on span "$1,698.36" at bounding box center [629, 178] width 21 height 5
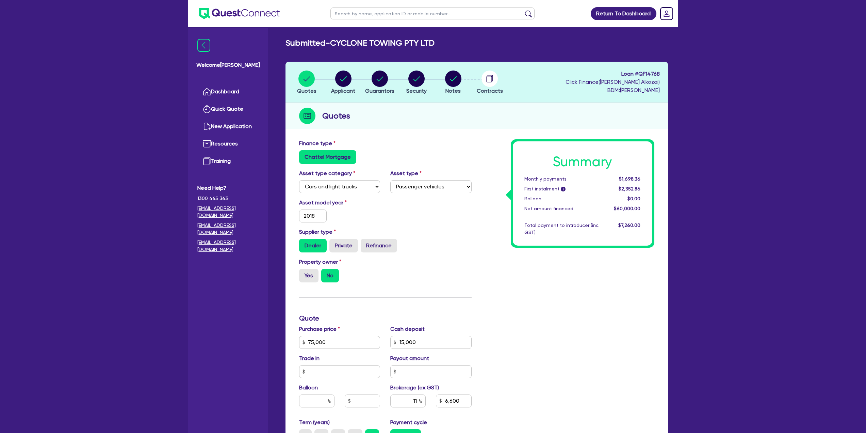
click at [530, 178] on div "Monthly payments" at bounding box center [562, 178] width 84 height 7
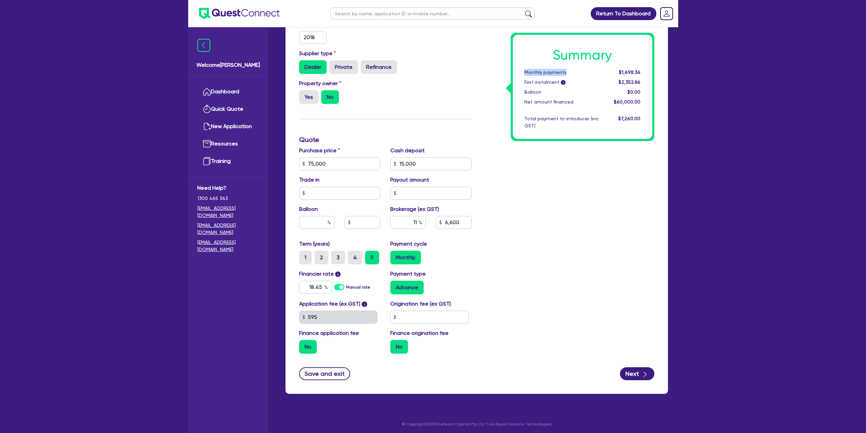
scroll to position [181, 0]
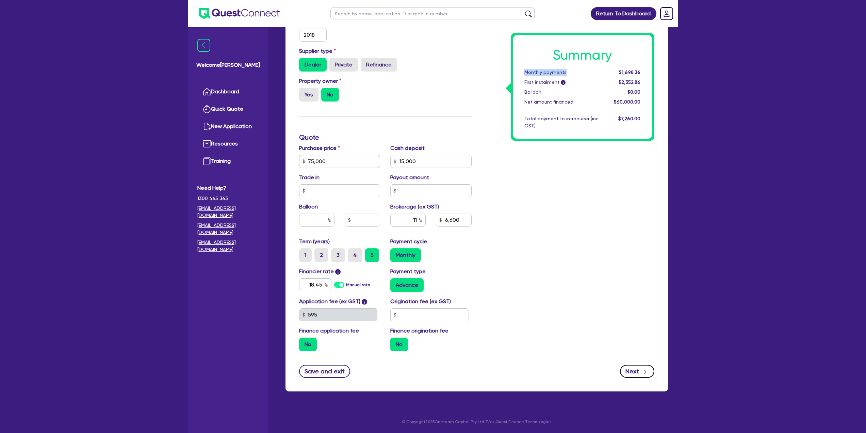
click at [649, 375] on button "Next" at bounding box center [637, 371] width 34 height 13
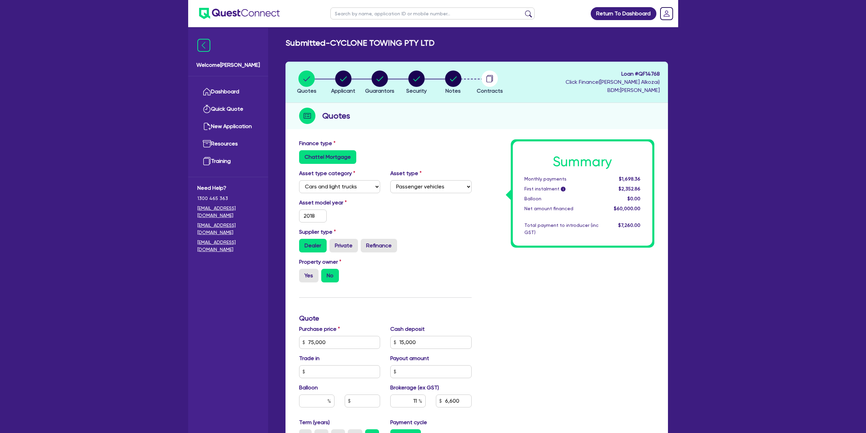
select select "COMPANY"
select select "BUILDING_CONSTRUCTION"
select select "BUSINESSES_CONSTRUCTION_SERVICES"
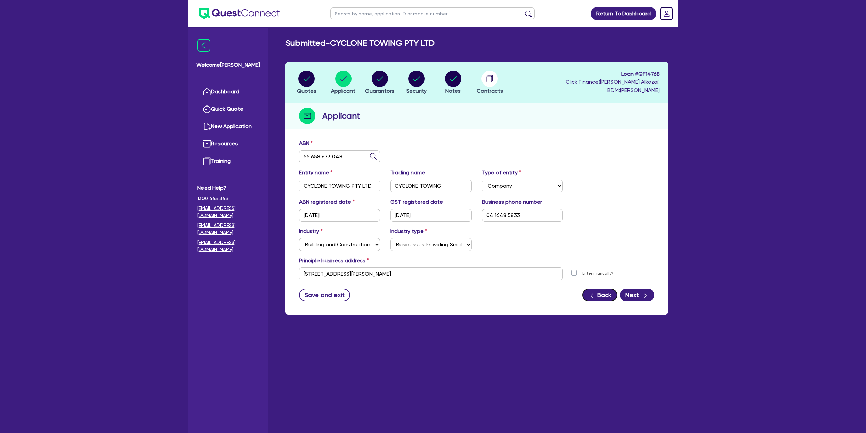
click at [600, 296] on button "Back" at bounding box center [600, 294] width 35 height 13
select select "CARS_AND_LIGHT_TRUCKS"
select select "PASSENGER_VEHICLES"
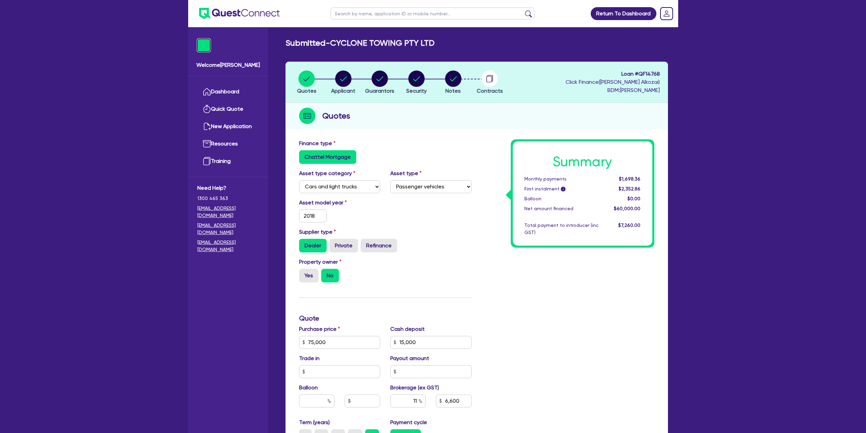
click at [204, 48] on img at bounding box center [203, 45] width 13 height 13
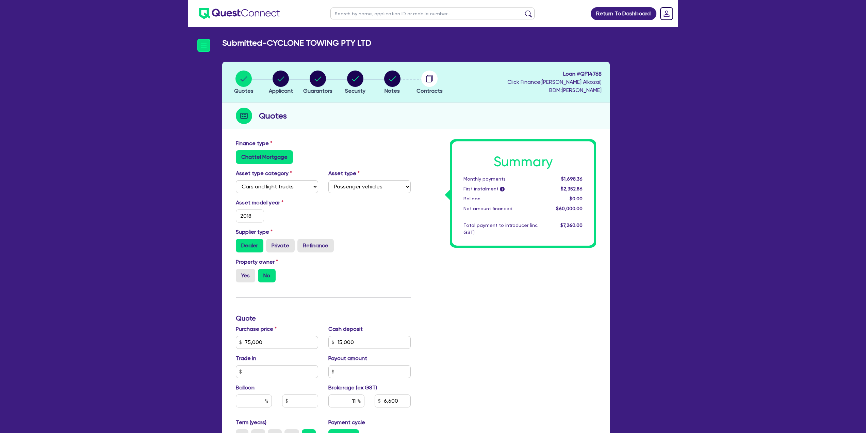
click at [216, 21] on ul at bounding box center [234, 13] width 92 height 27
click at [193, 11] on ul at bounding box center [234, 13] width 92 height 27
click at [209, 13] on img at bounding box center [239, 13] width 81 height 11
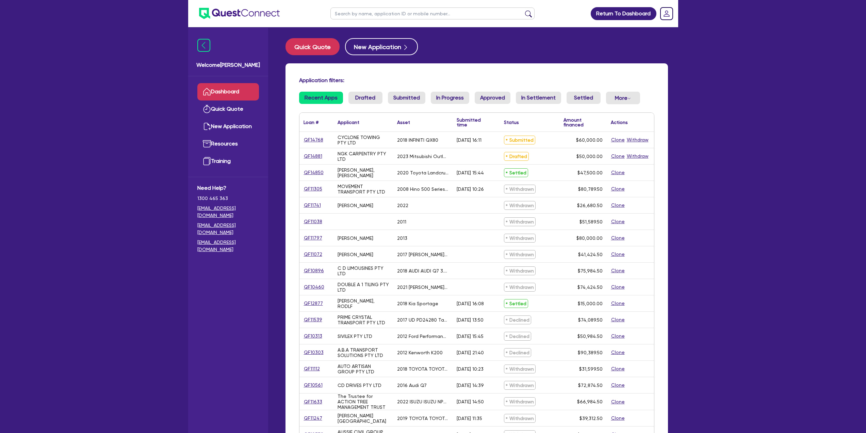
drag, startPoint x: 233, startPoint y: 84, endPoint x: 228, endPoint y: 71, distance: 13.0
click at [233, 84] on link "Dashboard" at bounding box center [228, 91] width 62 height 17
click at [207, 48] on img at bounding box center [203, 45] width 13 height 13
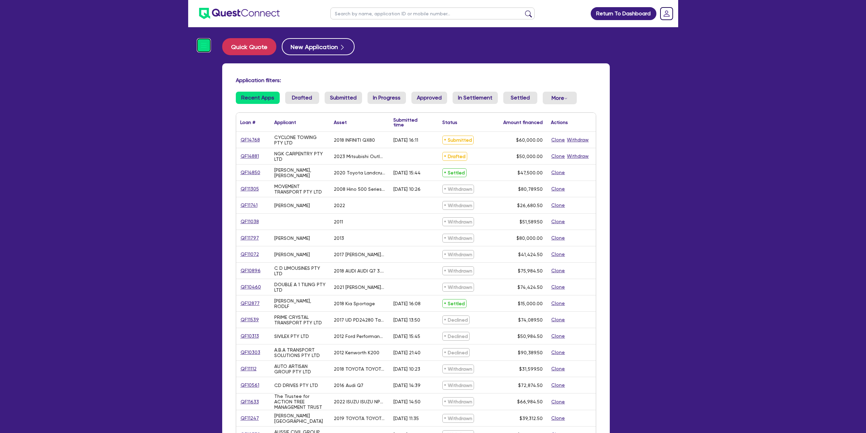
click at [207, 48] on img at bounding box center [203, 45] width 13 height 13
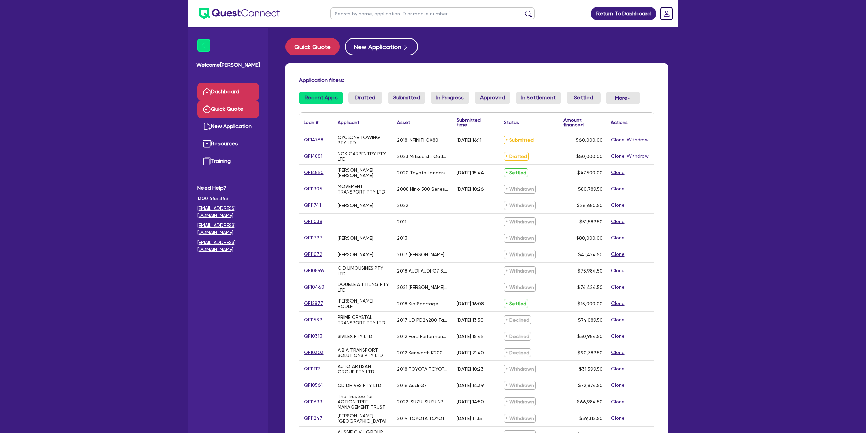
click at [218, 109] on link "Quick Quote" at bounding box center [228, 108] width 62 height 17
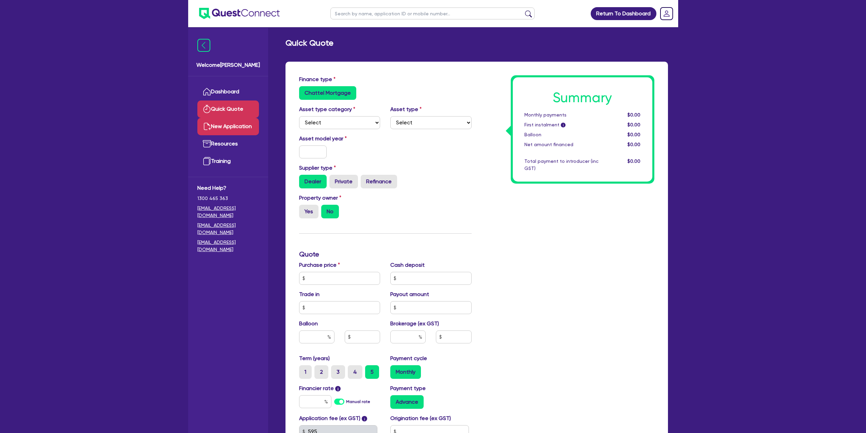
click at [222, 120] on link "New Application" at bounding box center [228, 126] width 62 height 17
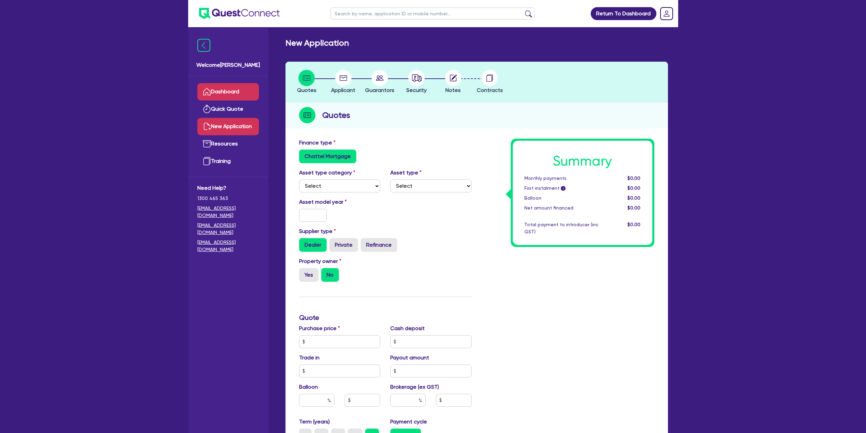
click at [230, 95] on link "Dashboard" at bounding box center [228, 91] width 62 height 17
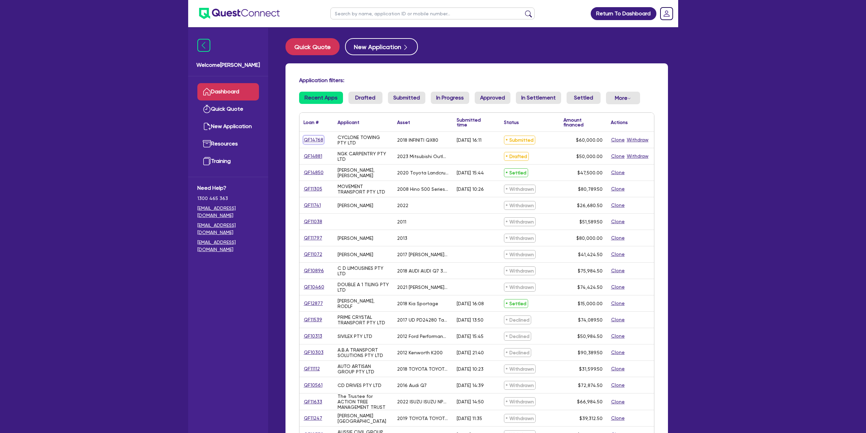
click at [316, 142] on link "QF14768" at bounding box center [314, 140] width 20 height 8
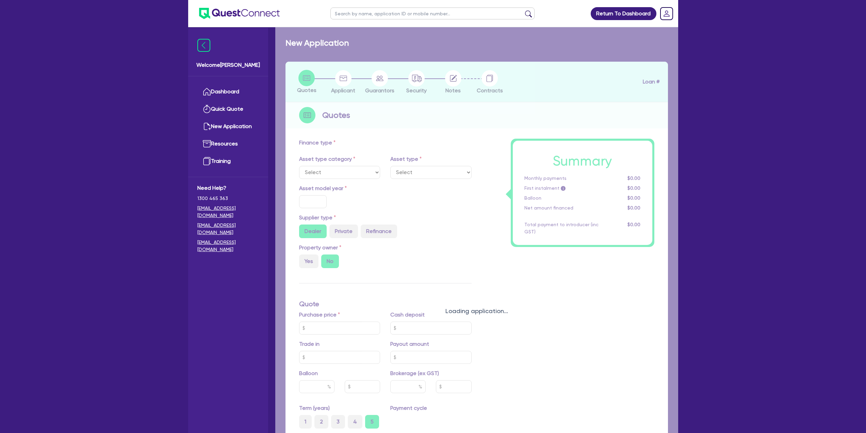
select select "CARS_AND_LIGHT_TRUCKS"
type input "2018"
type input "75,000"
type input "15,000"
type input "11"
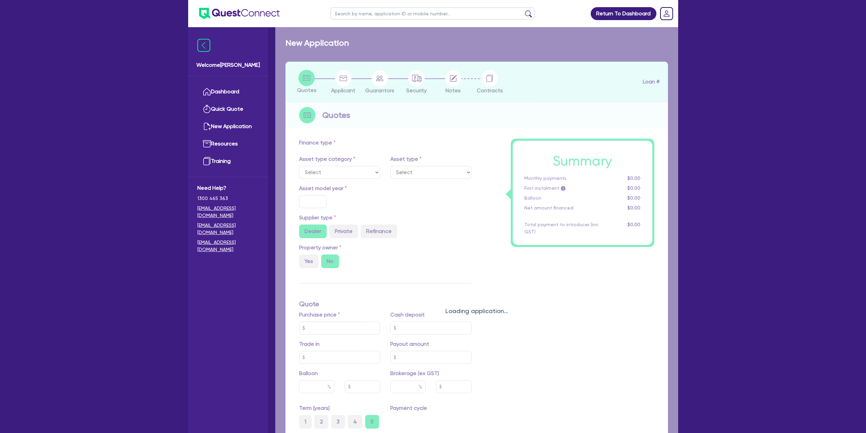
type input "6,600"
type input "18.45"
select select "PASSENGER_VEHICLES"
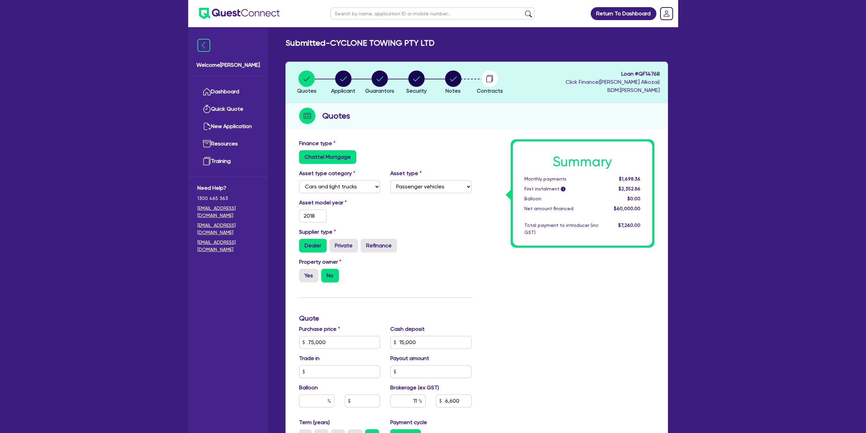
click at [372, 44] on h2 "Submitted - CYCLONE TOWING PTY LTD" at bounding box center [360, 43] width 149 height 10
